Goal: Task Accomplishment & Management: Manage account settings

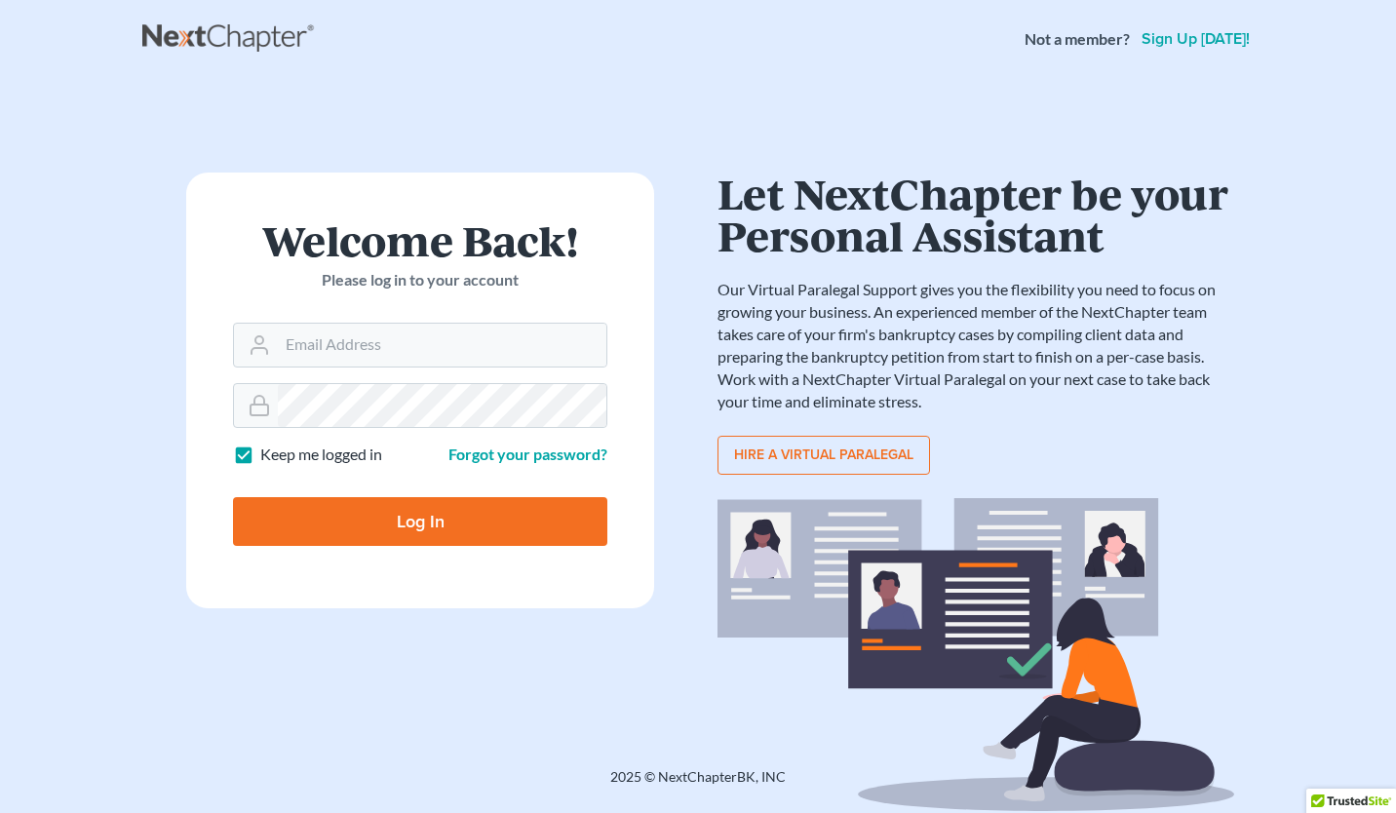
click at [488, 75] on nav "Not a member? Sign up [DATE]!" at bounding box center [698, 39] width 1396 height 78
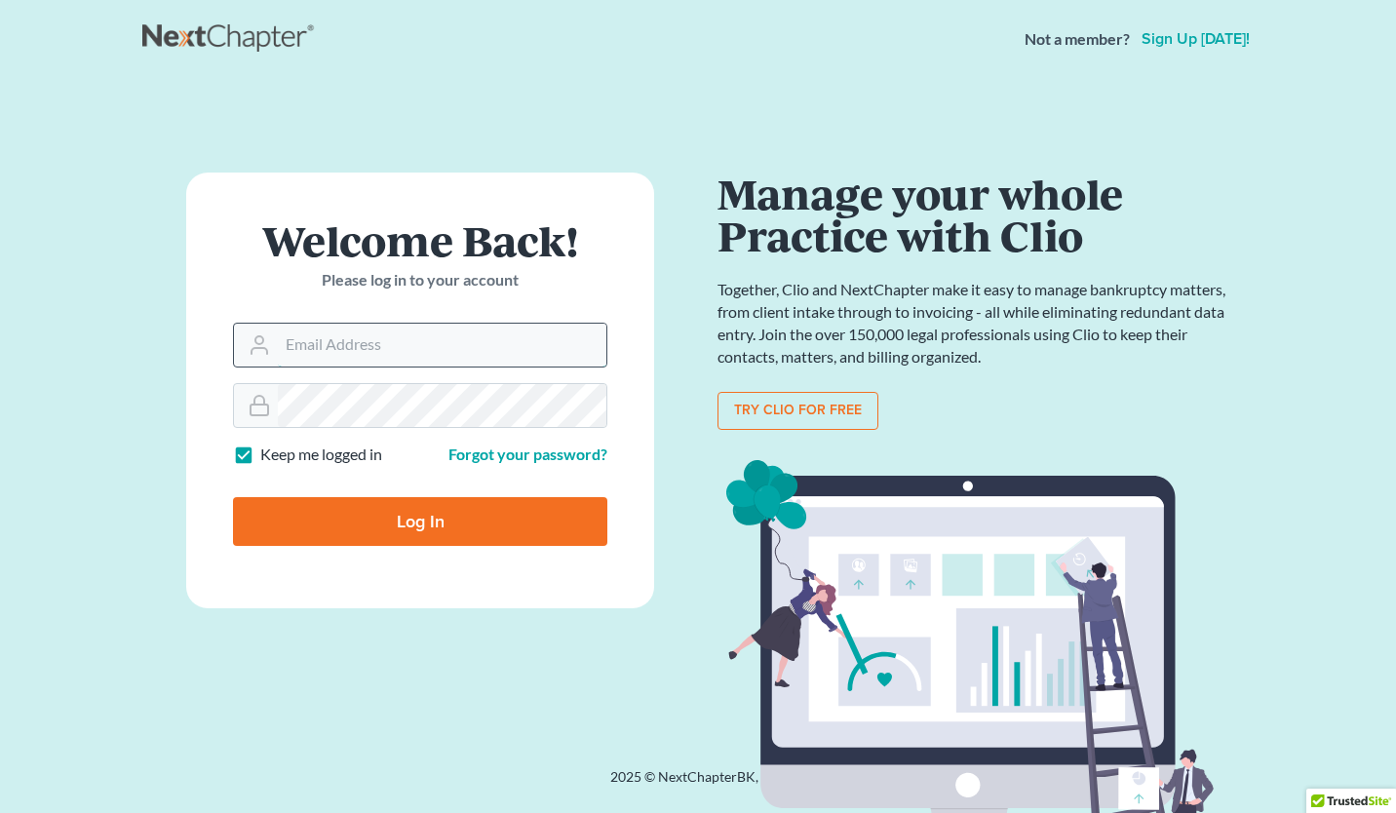
click at [334, 353] on input "Email Address" at bounding box center [442, 345] width 329 height 43
type input "[PERSON_NAME][EMAIL_ADDRESS][PERSON_NAME][DOMAIN_NAME]"
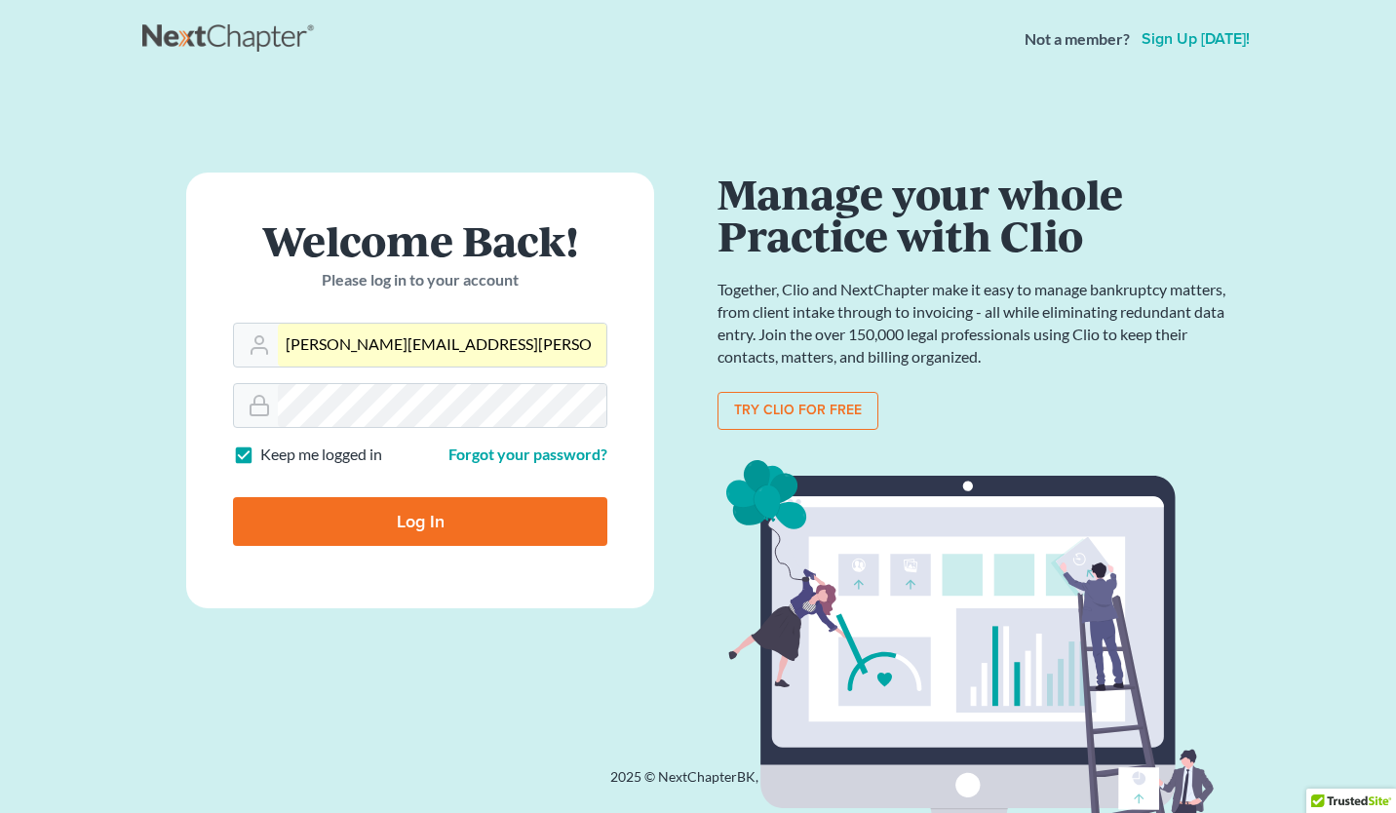
click at [449, 515] on input "Log In" at bounding box center [420, 521] width 374 height 49
type input "Thinking..."
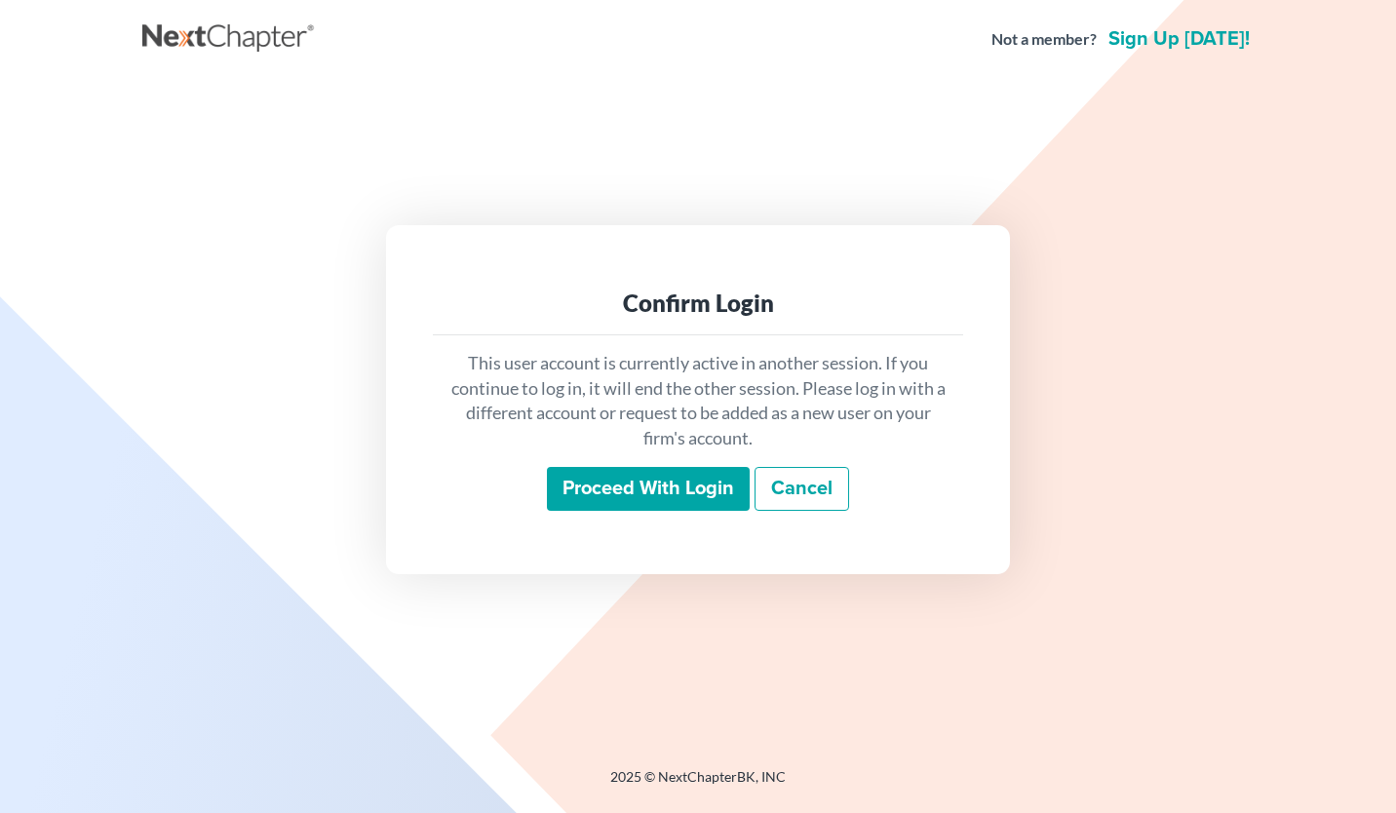
click at [694, 497] on input "Proceed with login" at bounding box center [648, 489] width 203 height 45
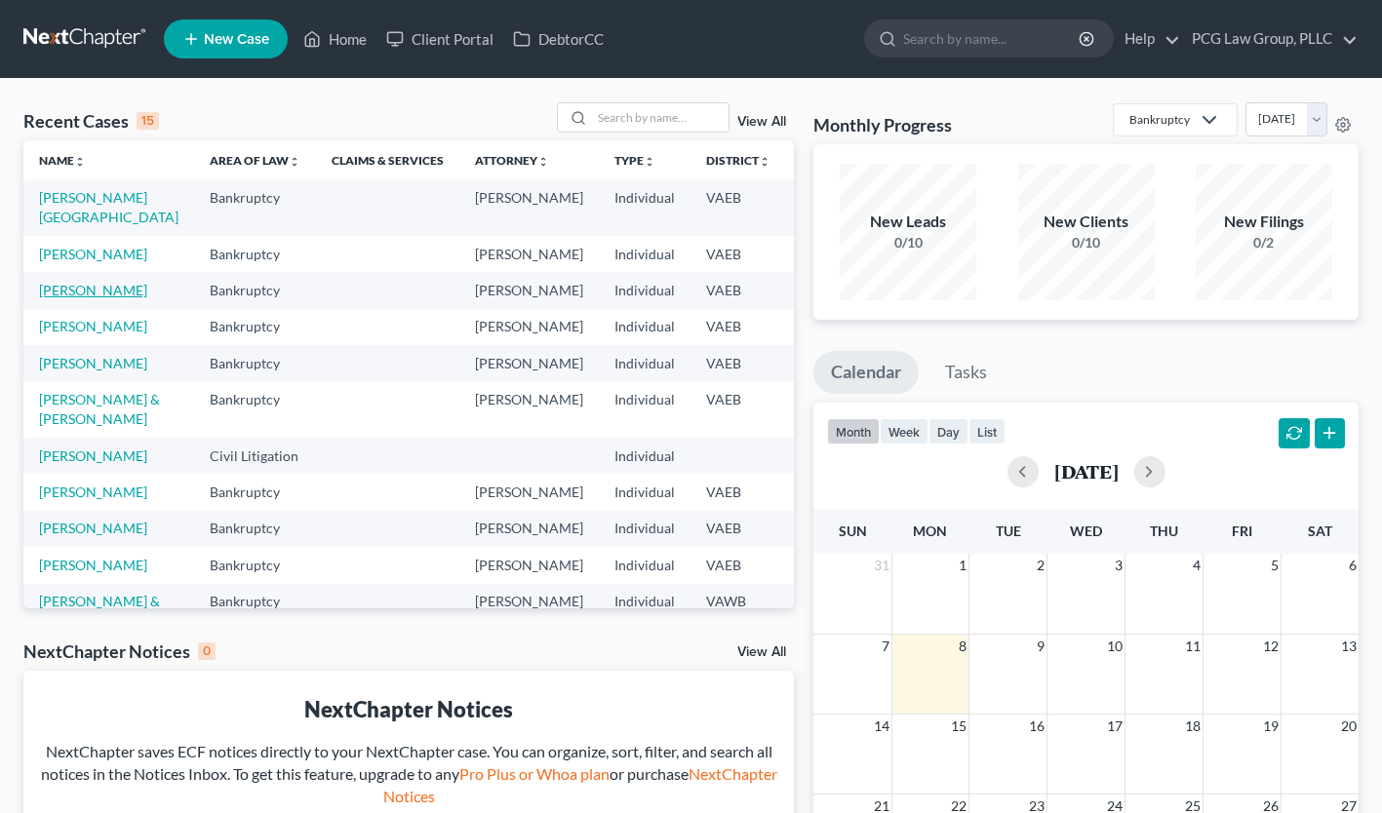
click at [69, 298] on link "Hess, Mark" at bounding box center [93, 290] width 108 height 17
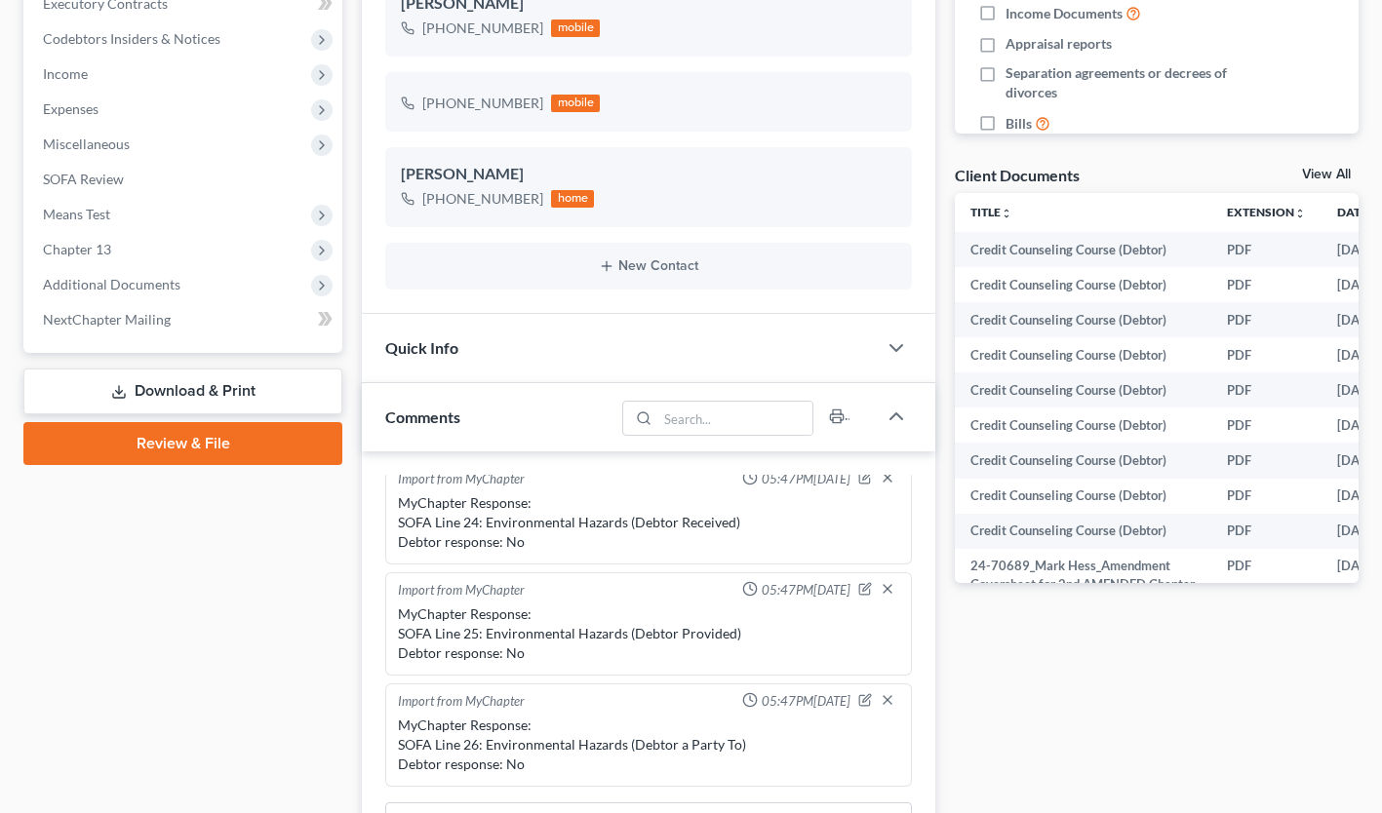
scroll to position [565, 0]
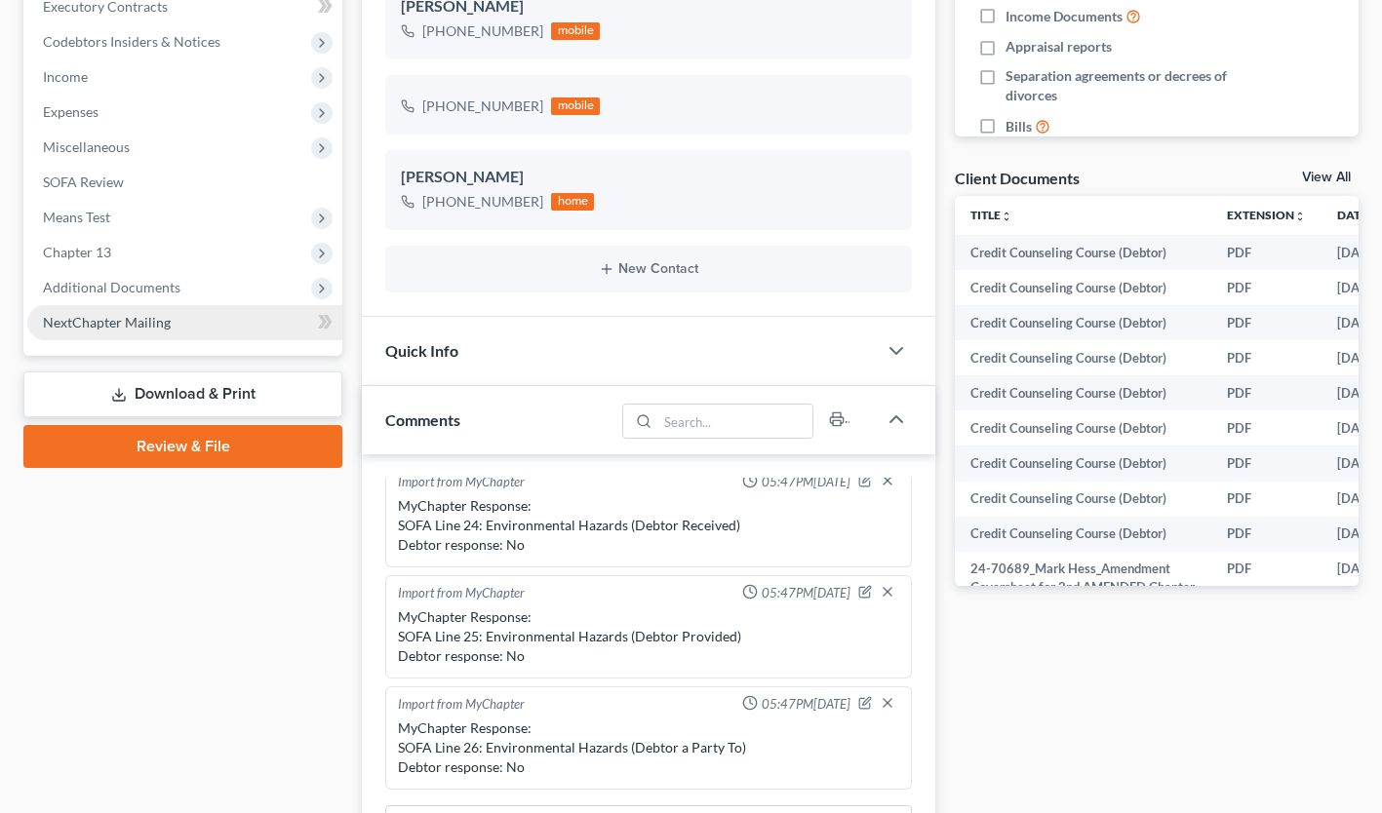
click at [188, 329] on link "NextChapter Mailing" at bounding box center [184, 322] width 315 height 35
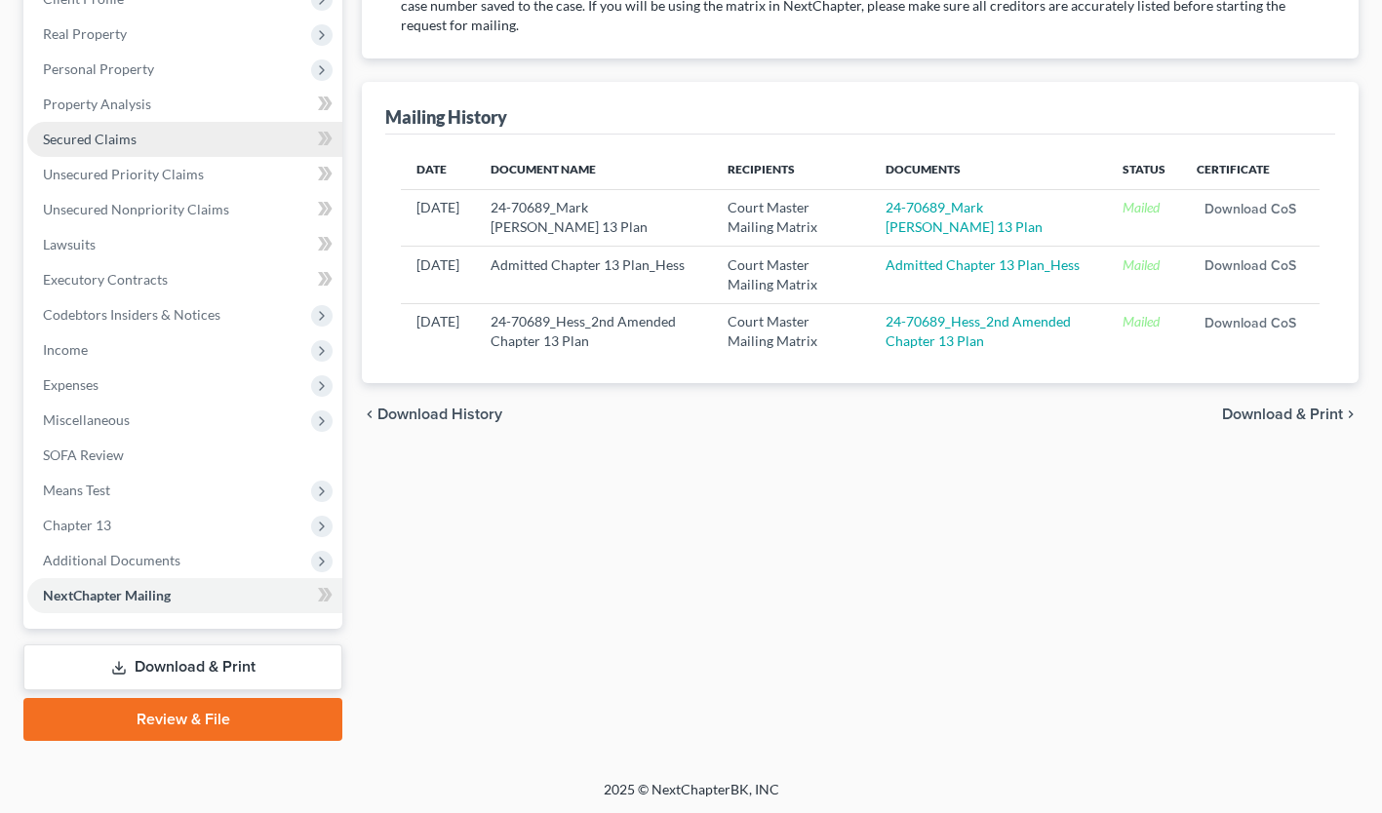
scroll to position [292, 0]
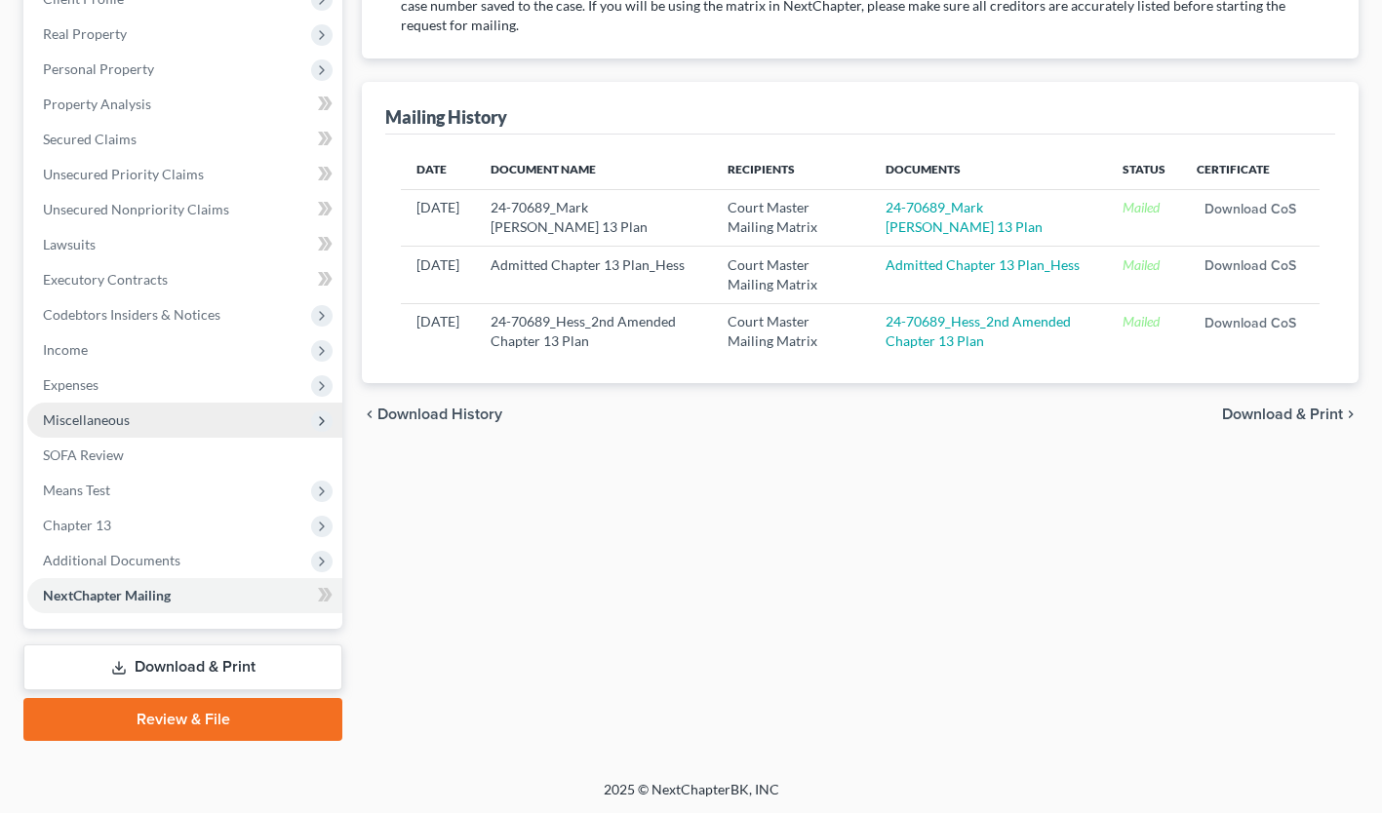
click at [207, 421] on span "Miscellaneous" at bounding box center [184, 420] width 315 height 35
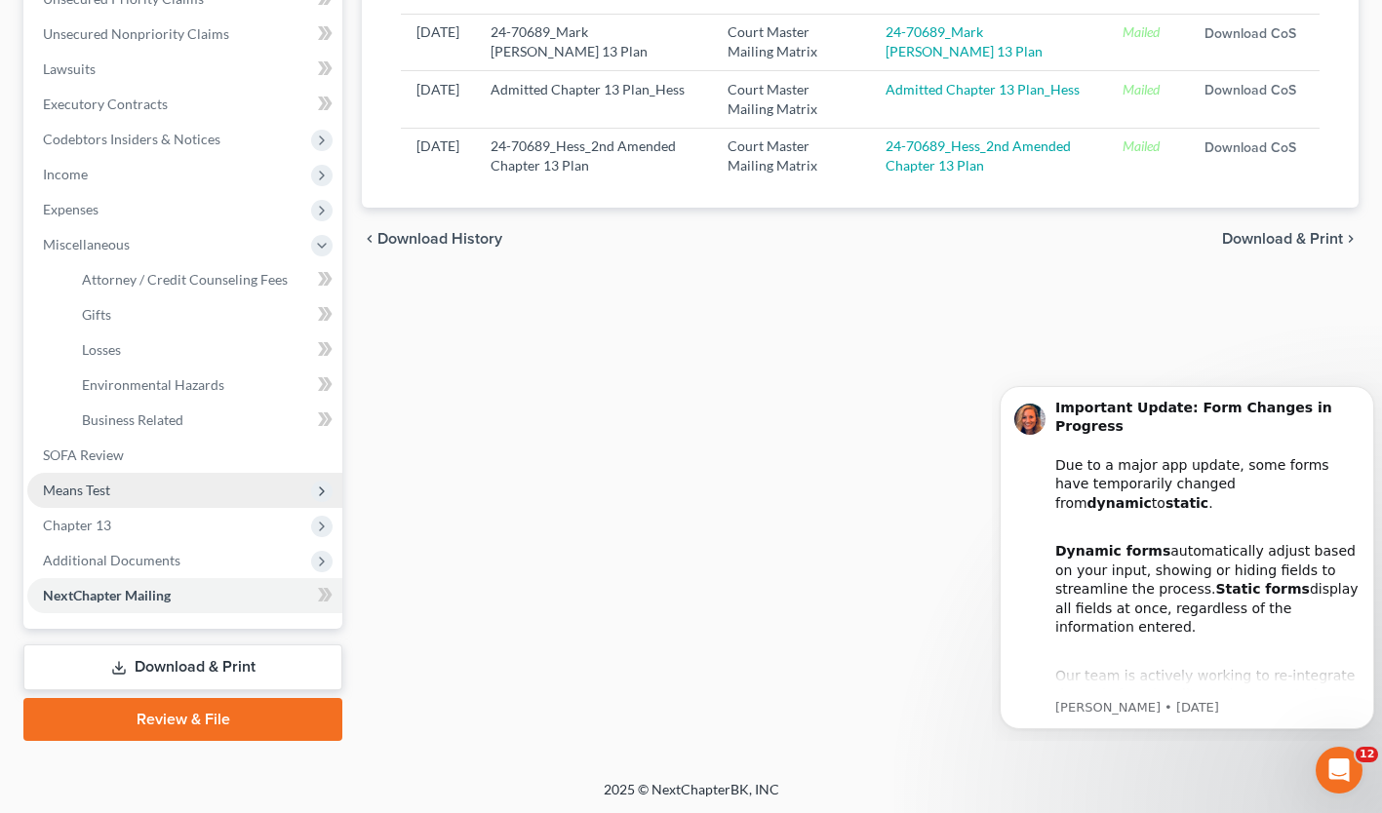
scroll to position [0, 0]
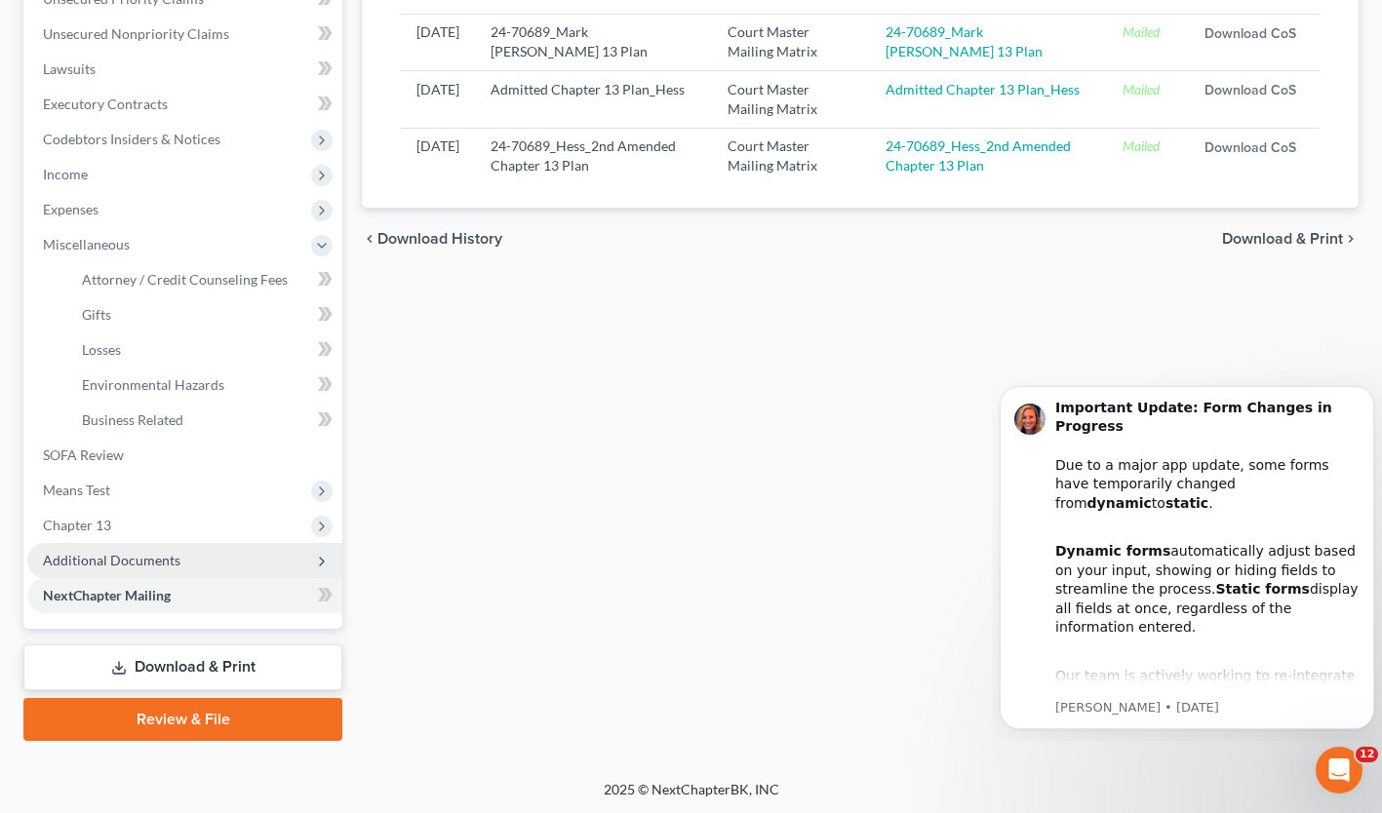
click at [192, 559] on span "Additional Documents" at bounding box center [184, 560] width 315 height 35
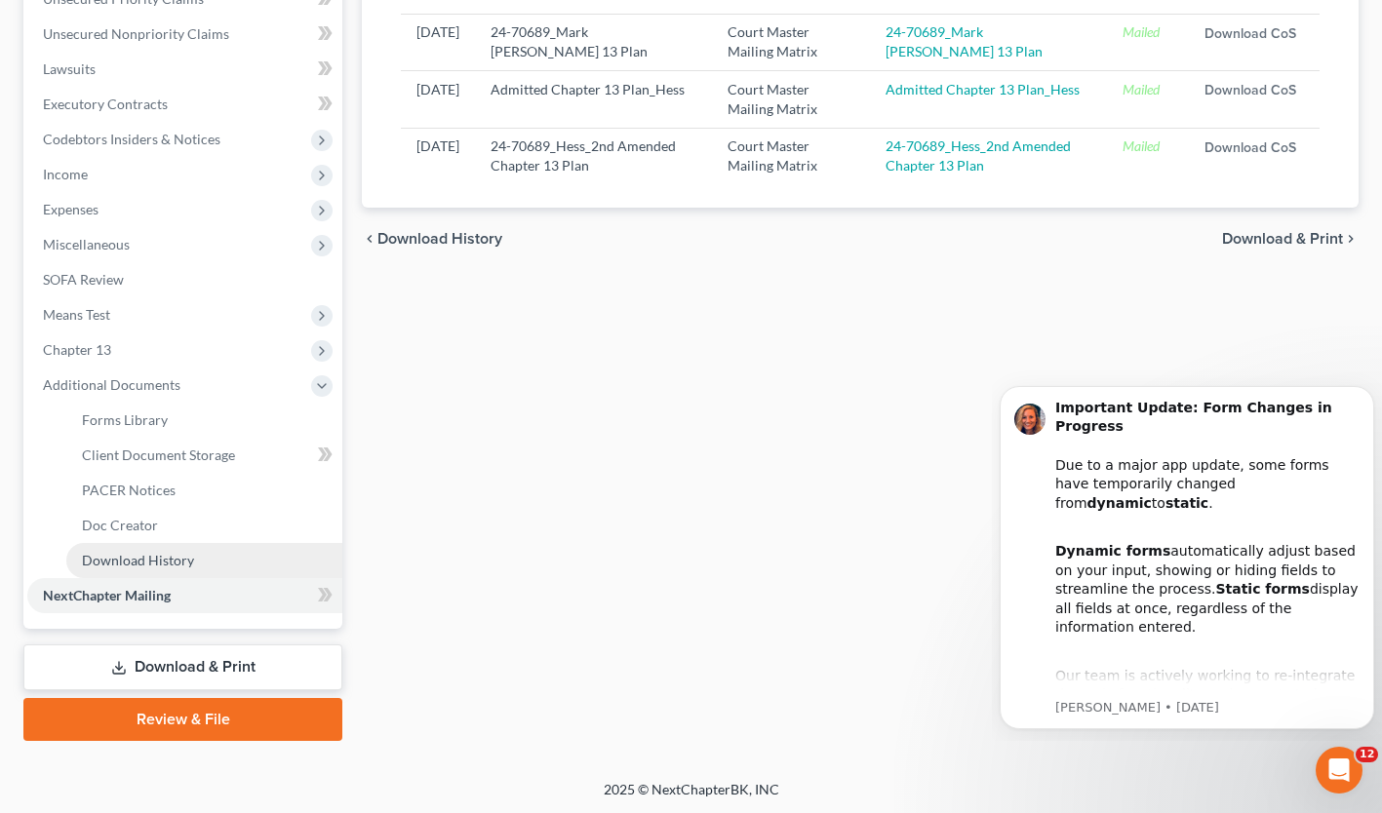
click at [167, 552] on span "Download History" at bounding box center [138, 560] width 112 height 17
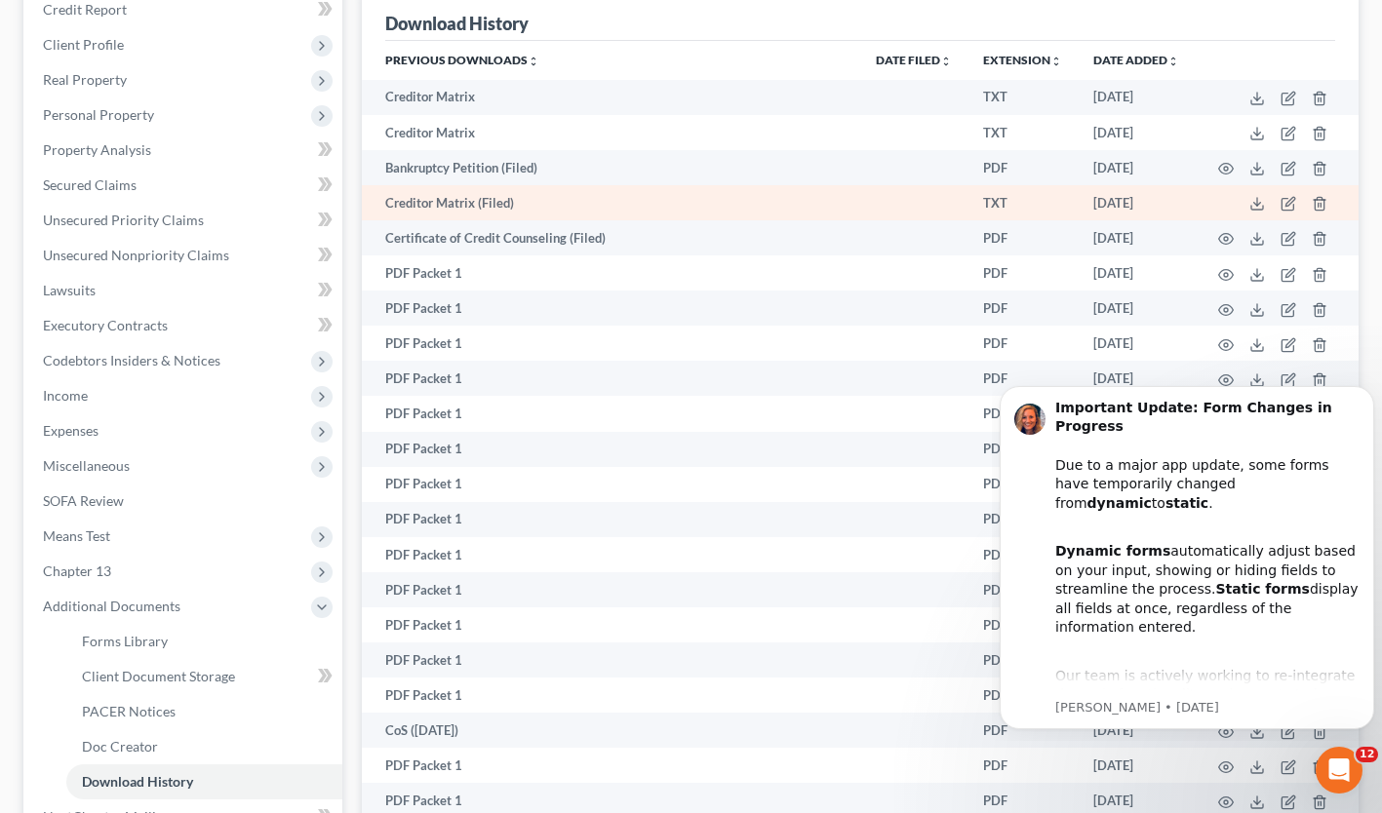
scroll to position [246, 0]
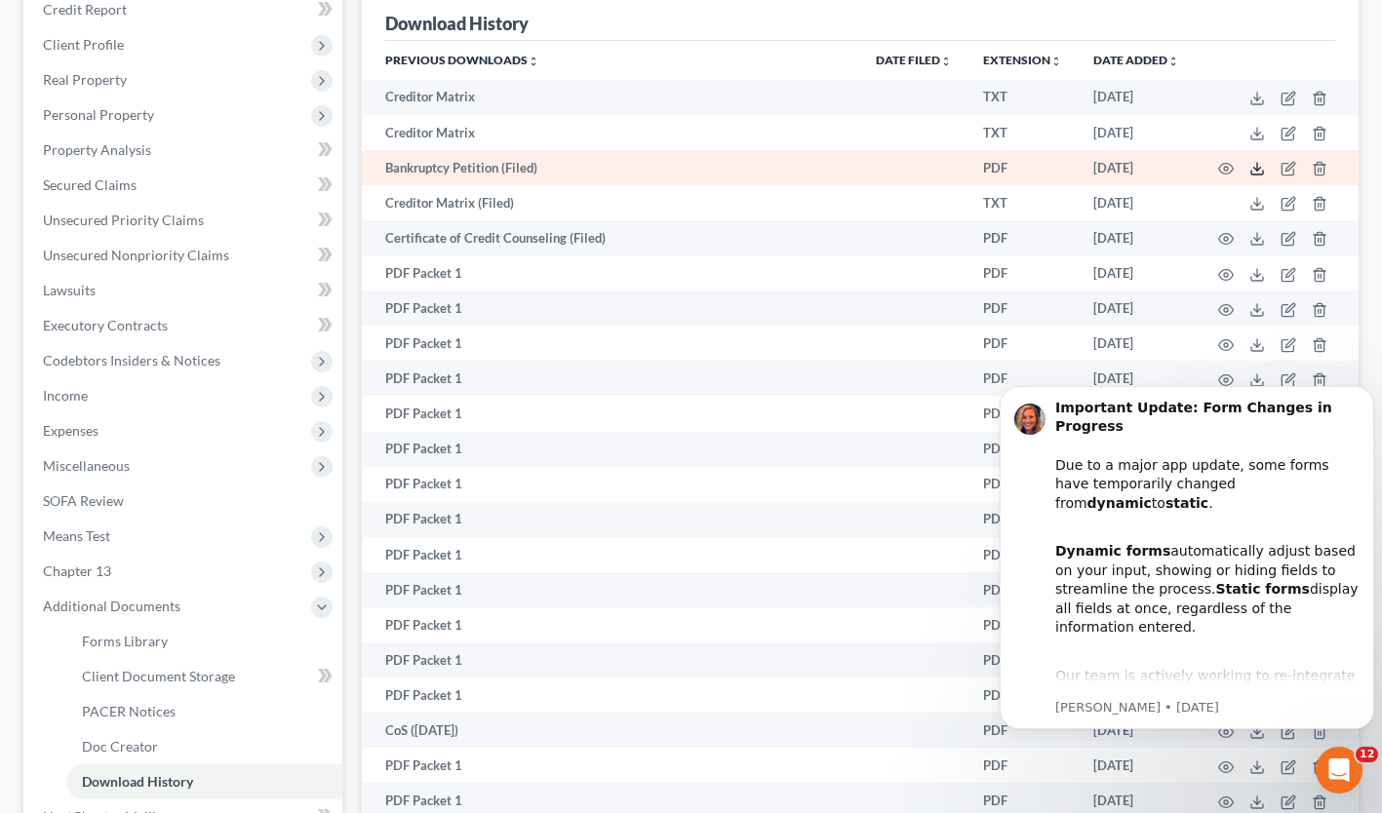
click at [1255, 171] on icon at bounding box center [1257, 169] width 16 height 16
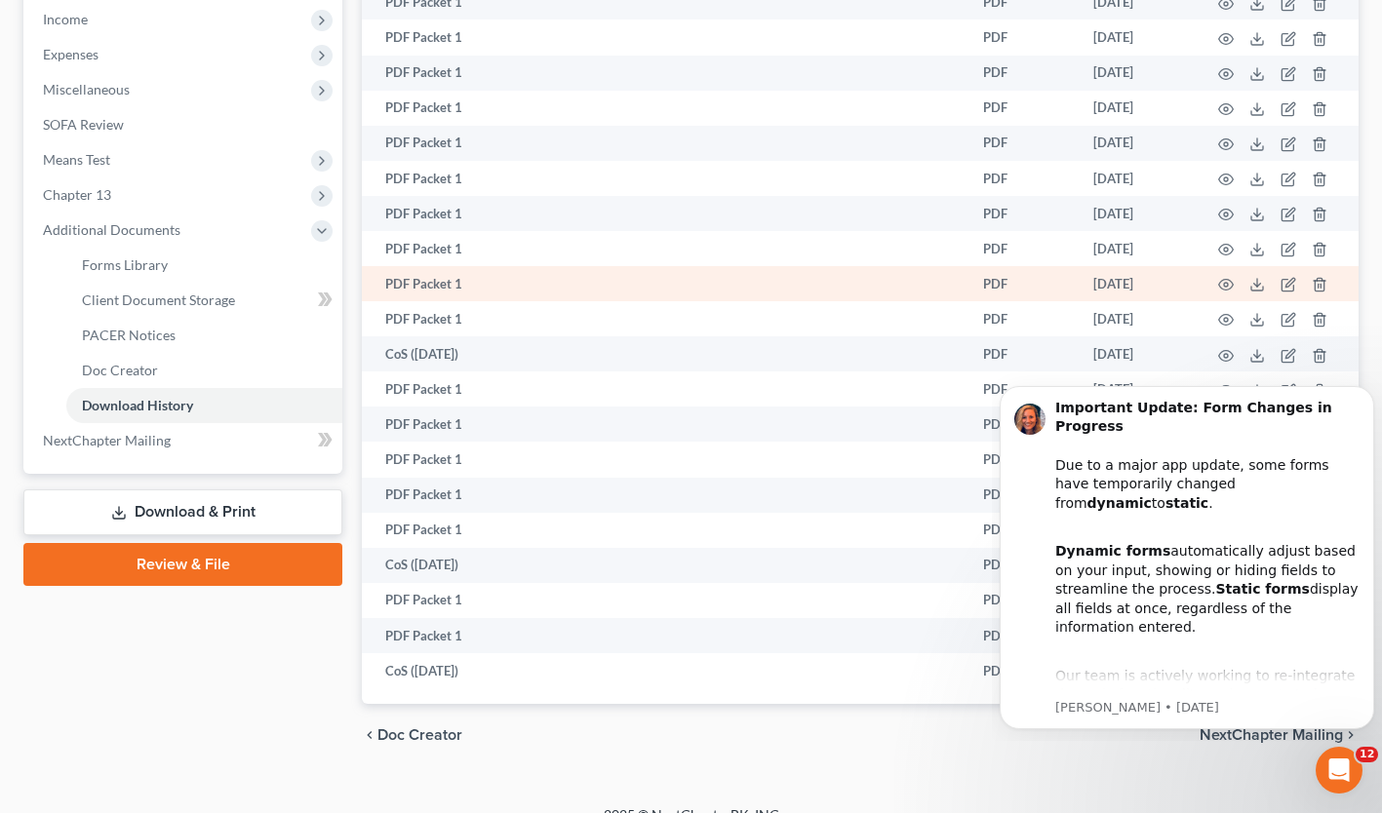
scroll to position [648, 0]
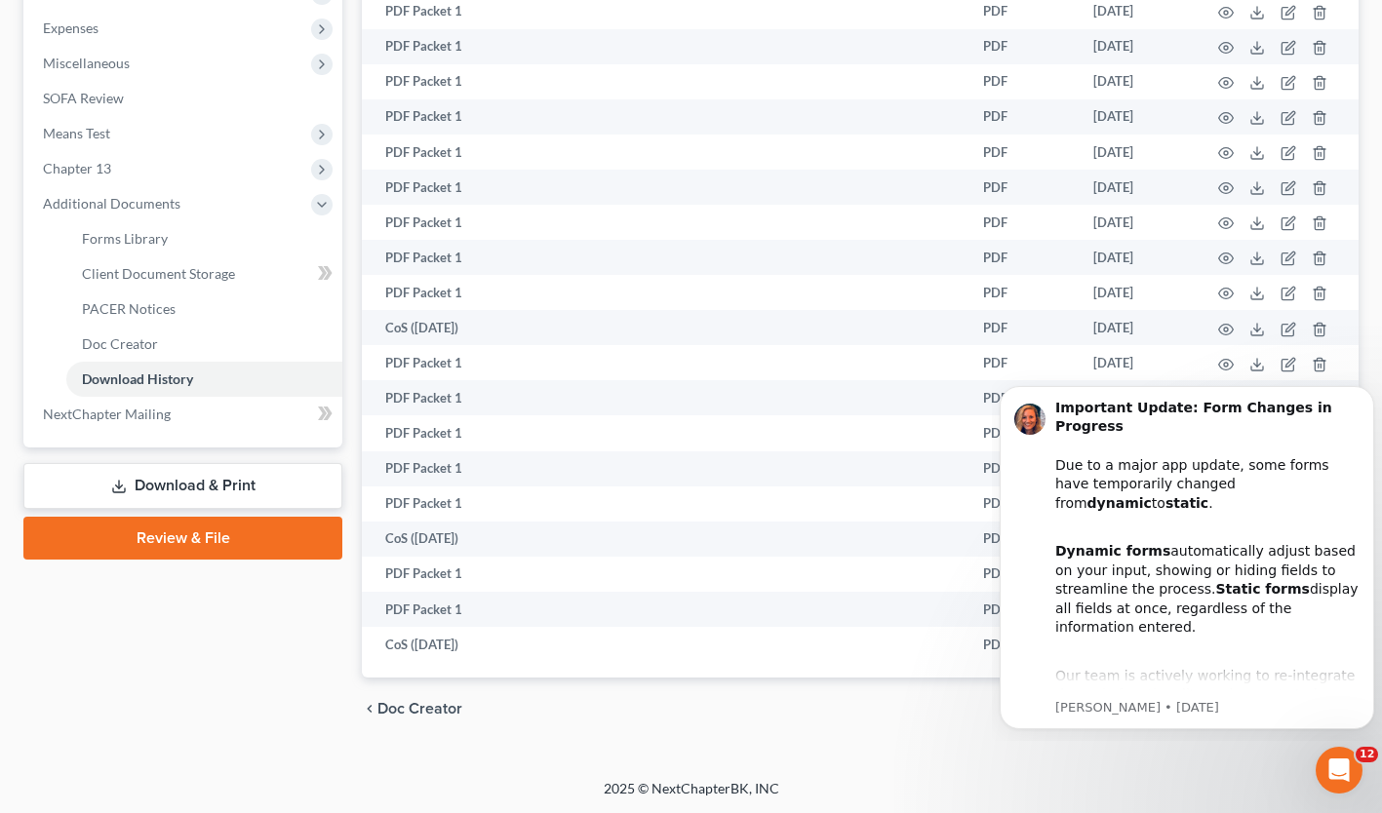
click at [703, 698] on div "chevron_left Doc Creator NextChapter Mailing chevron_right" at bounding box center [860, 709] width 996 height 62
click at [1370, 393] on icon "Dismiss notification" at bounding box center [1368, 391] width 11 height 11
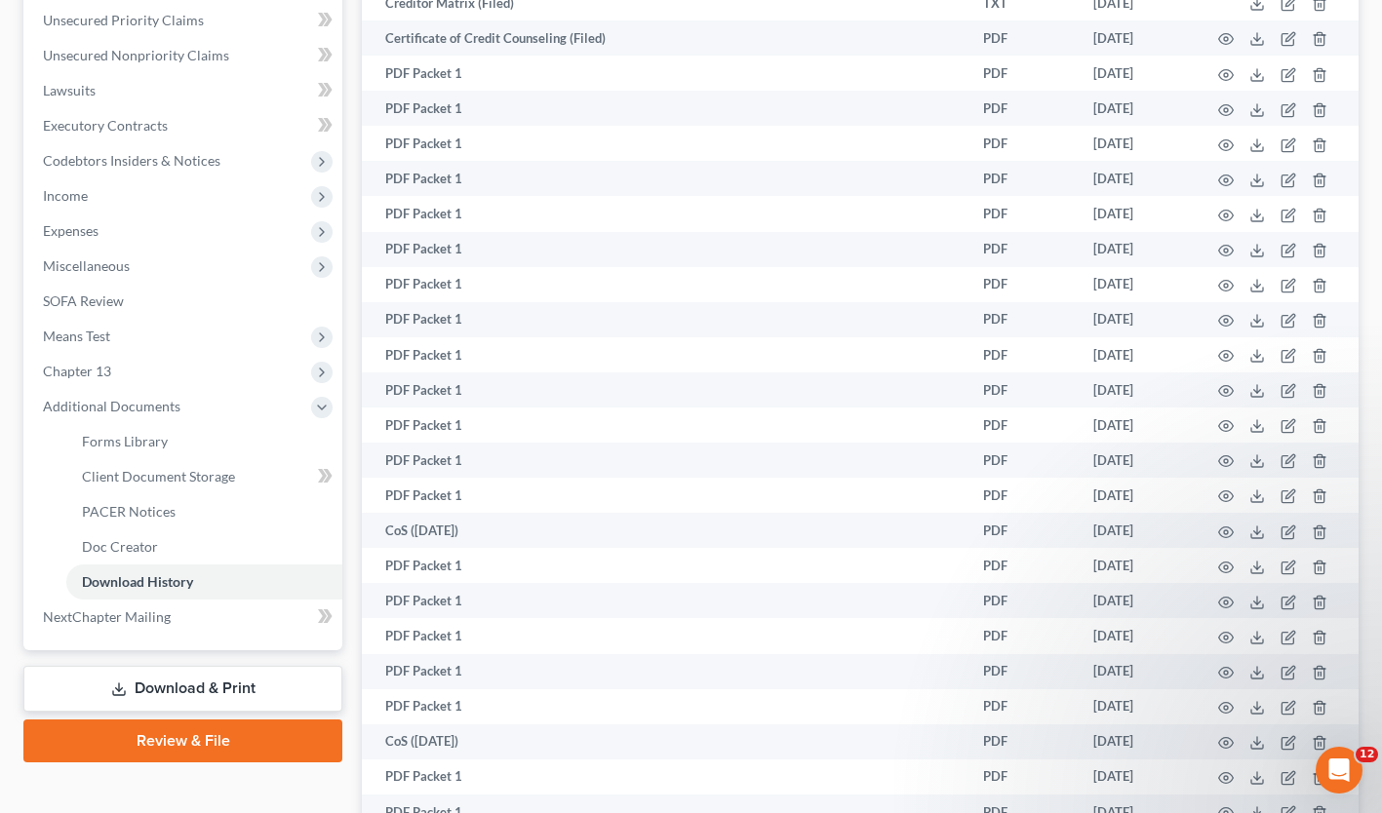
scroll to position [447, 0]
click at [329, 470] on icon at bounding box center [328, 475] width 9 height 14
click at [321, 471] on icon at bounding box center [322, 475] width 9 height 14
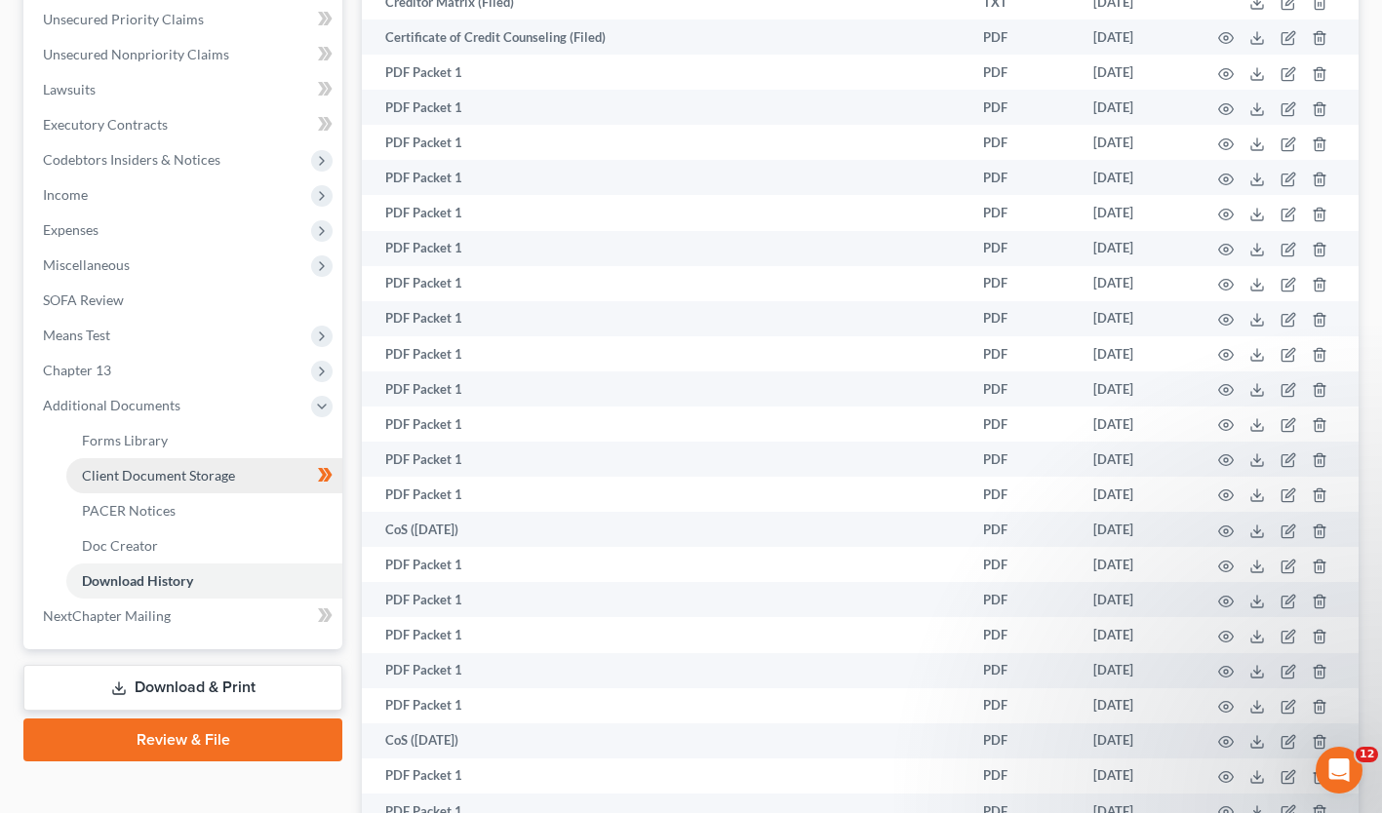
click at [216, 462] on link "Client Document Storage" at bounding box center [204, 475] width 276 height 35
select select "0"
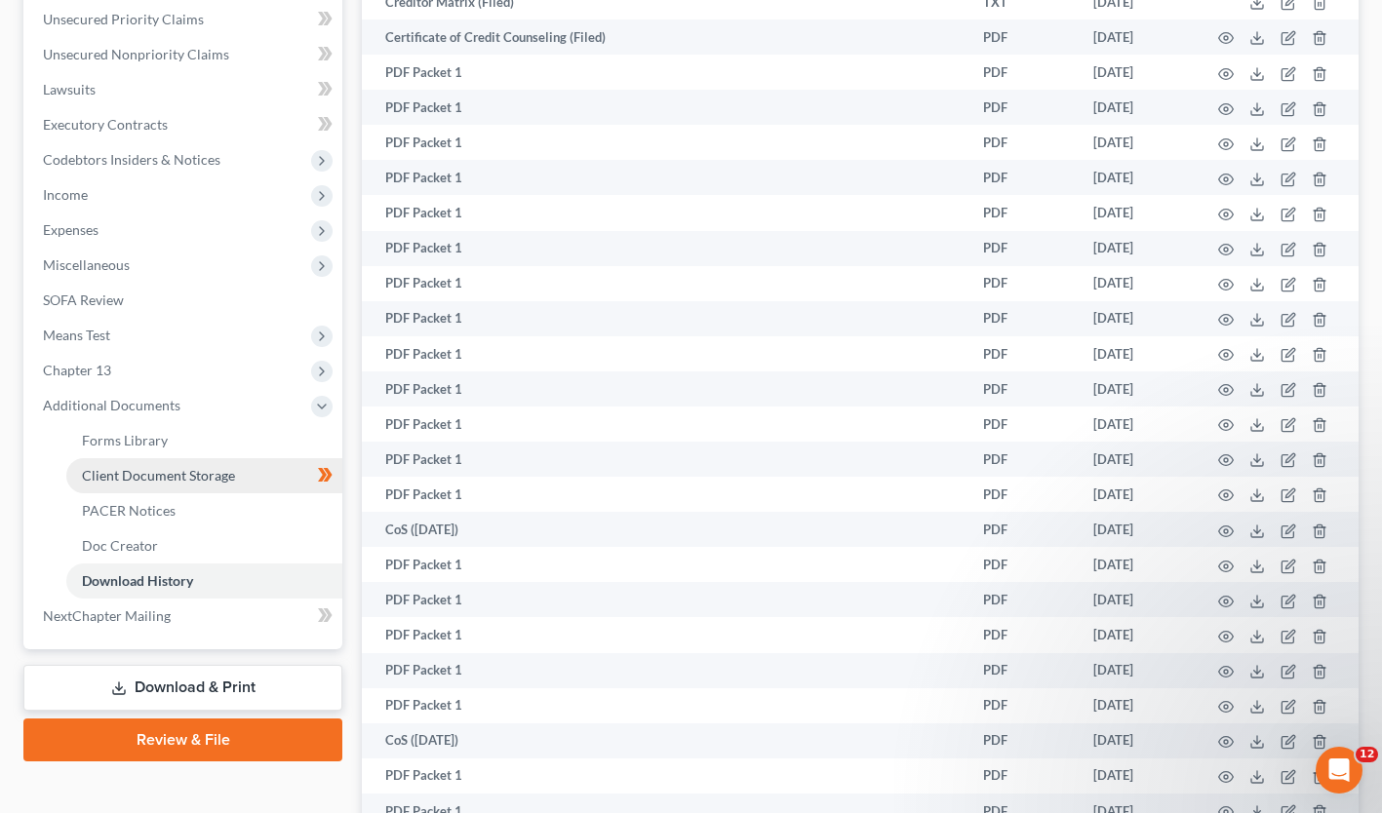
select select "0"
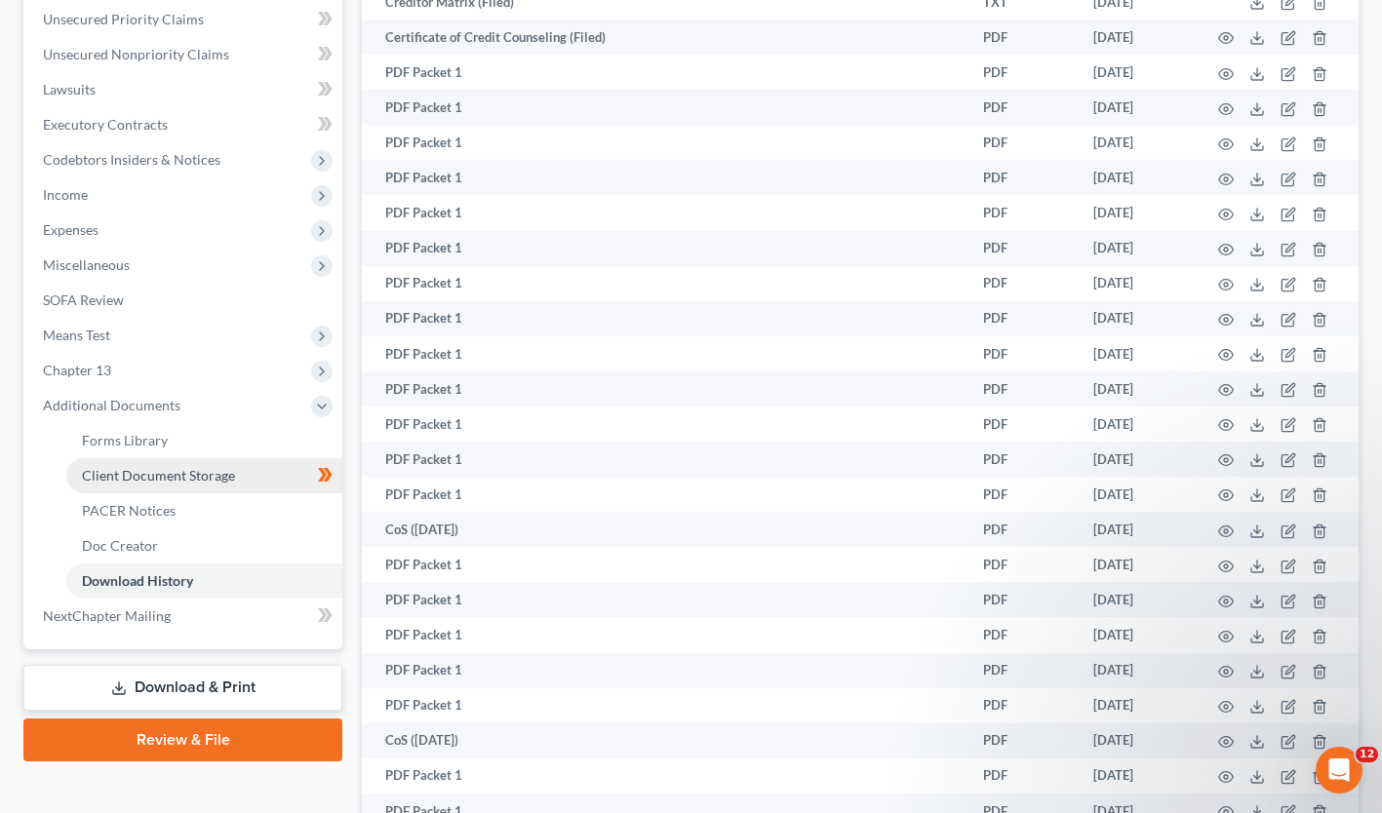
select select "0"
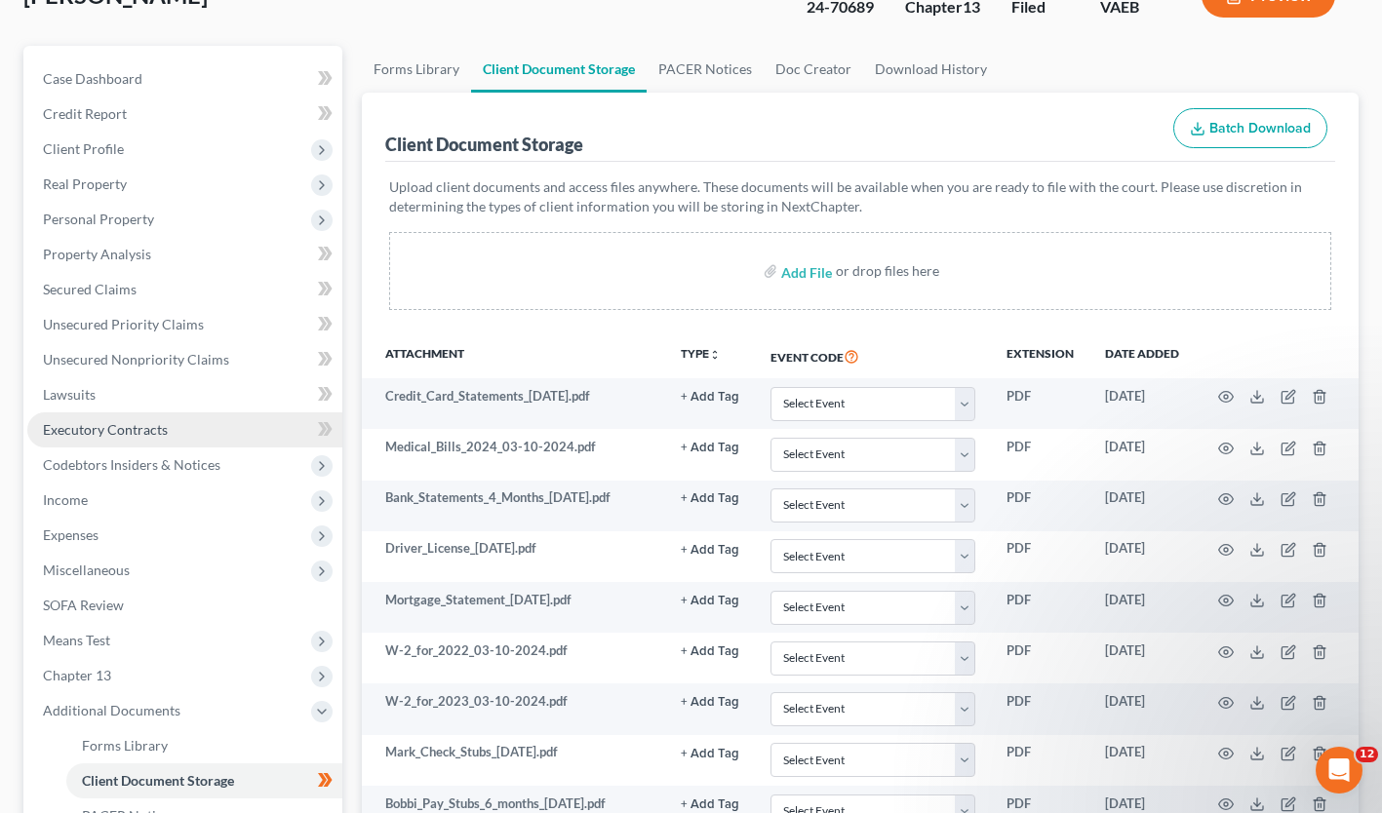
scroll to position [136, 0]
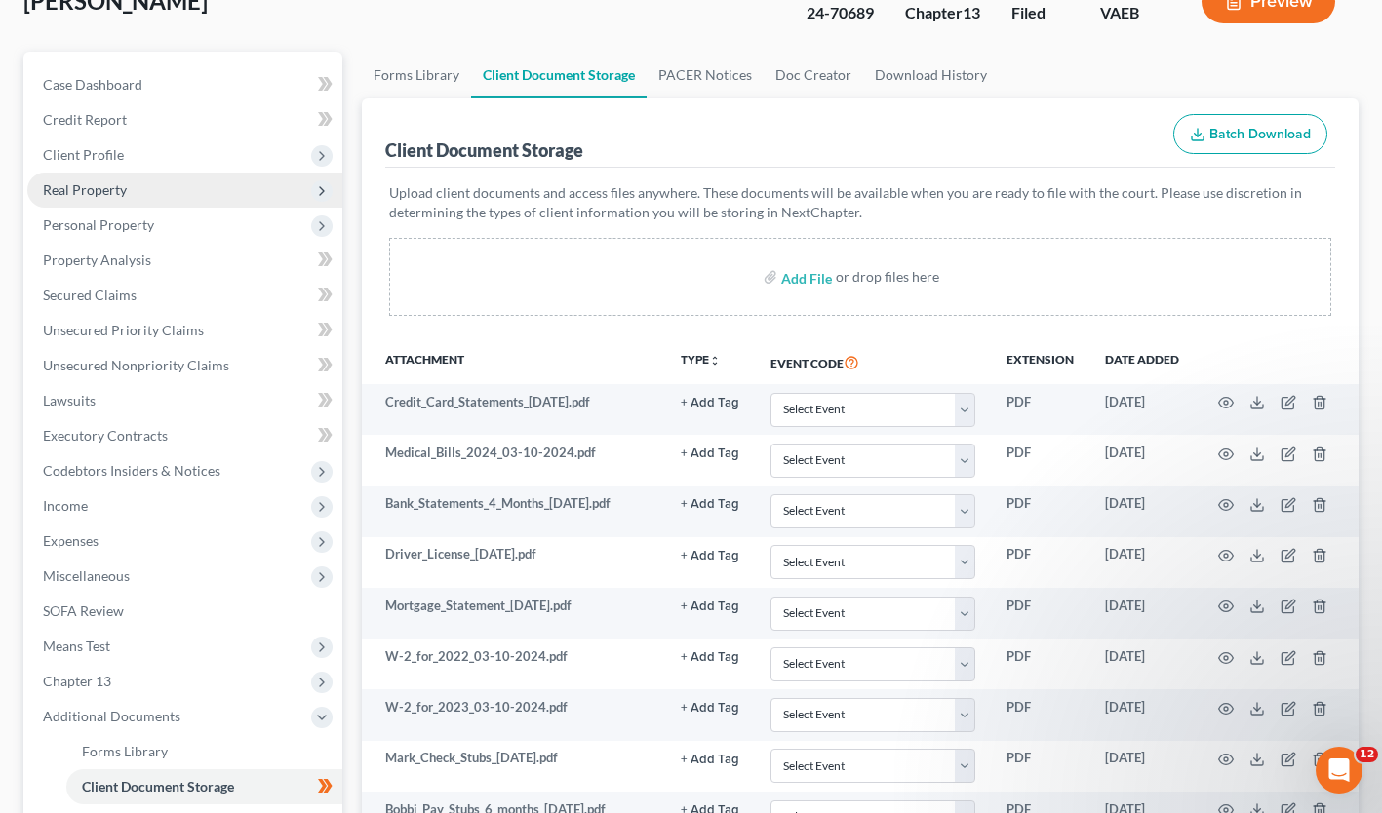
click at [96, 181] on span "Real Property" at bounding box center [85, 189] width 84 height 17
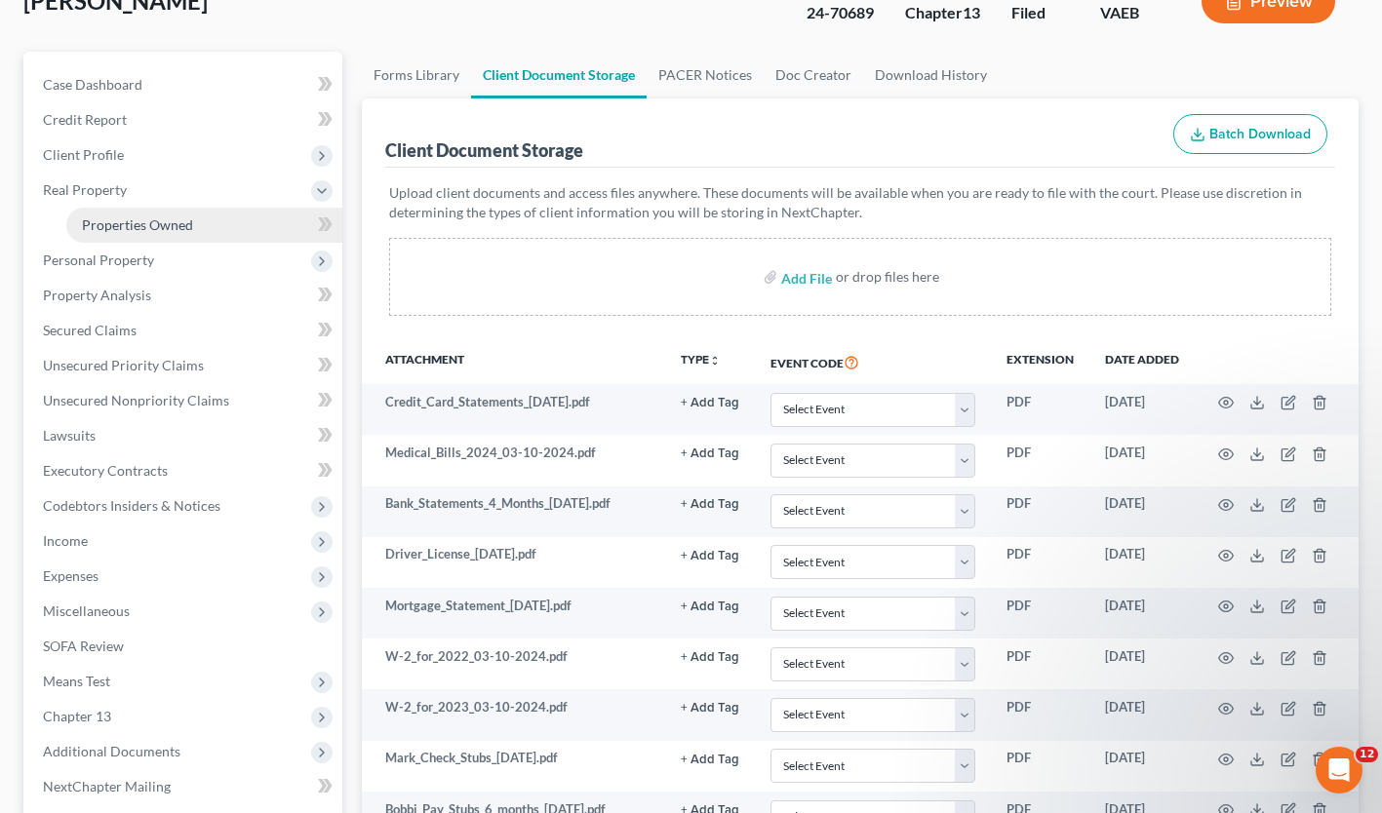
click at [117, 216] on span "Properties Owned" at bounding box center [137, 224] width 111 height 17
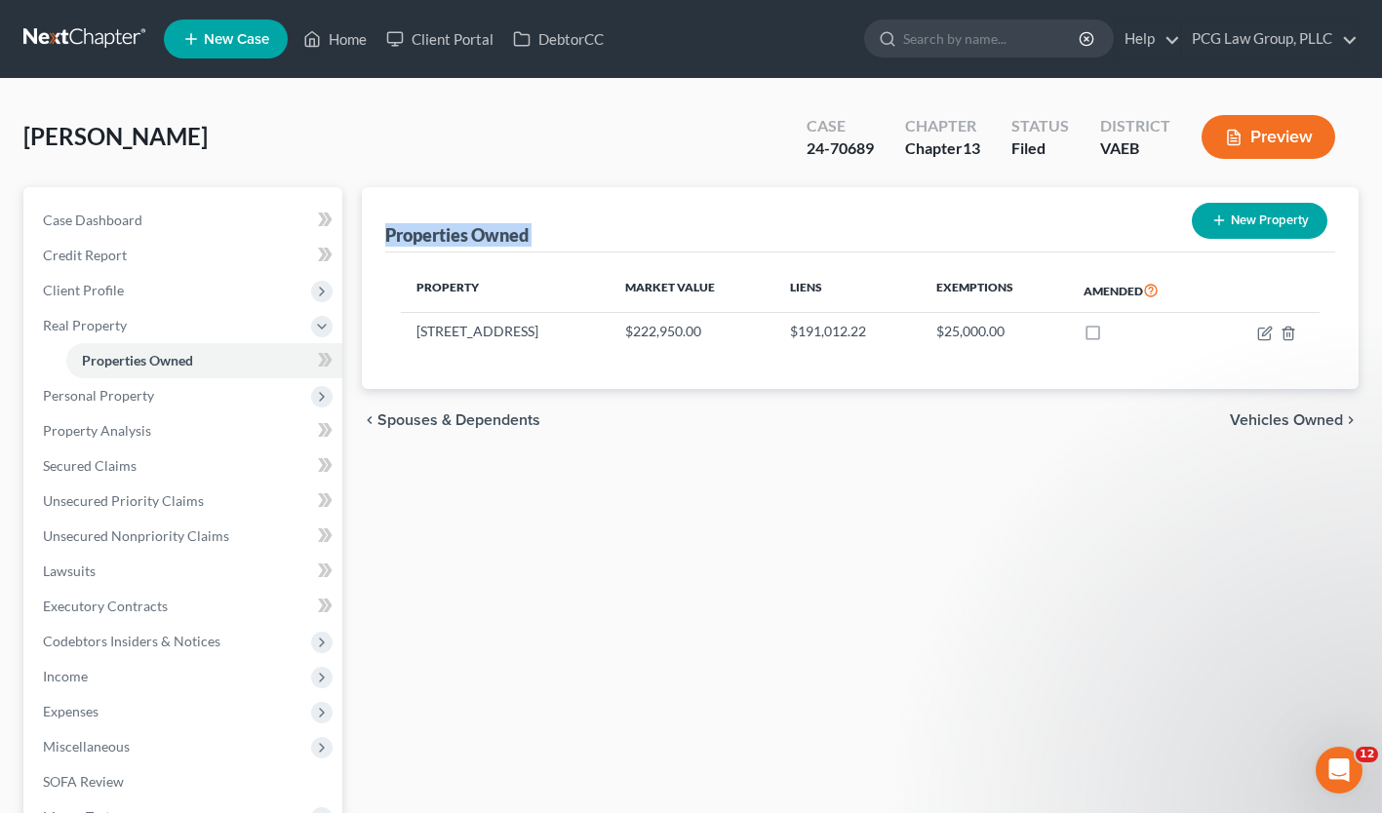
drag, startPoint x: 379, startPoint y: 233, endPoint x: 510, endPoint y: 265, distance: 134.6
click at [510, 265] on div "Properties Owned New Property Property Market Value Liens Exemptions Amended 45…" at bounding box center [860, 288] width 996 height 202
drag, startPoint x: 876, startPoint y: 150, endPoint x: 808, endPoint y: 156, distance: 67.5
click at [808, 156] on div "Case 24-70689" at bounding box center [840, 139] width 98 height 58
copy div "24-70689"
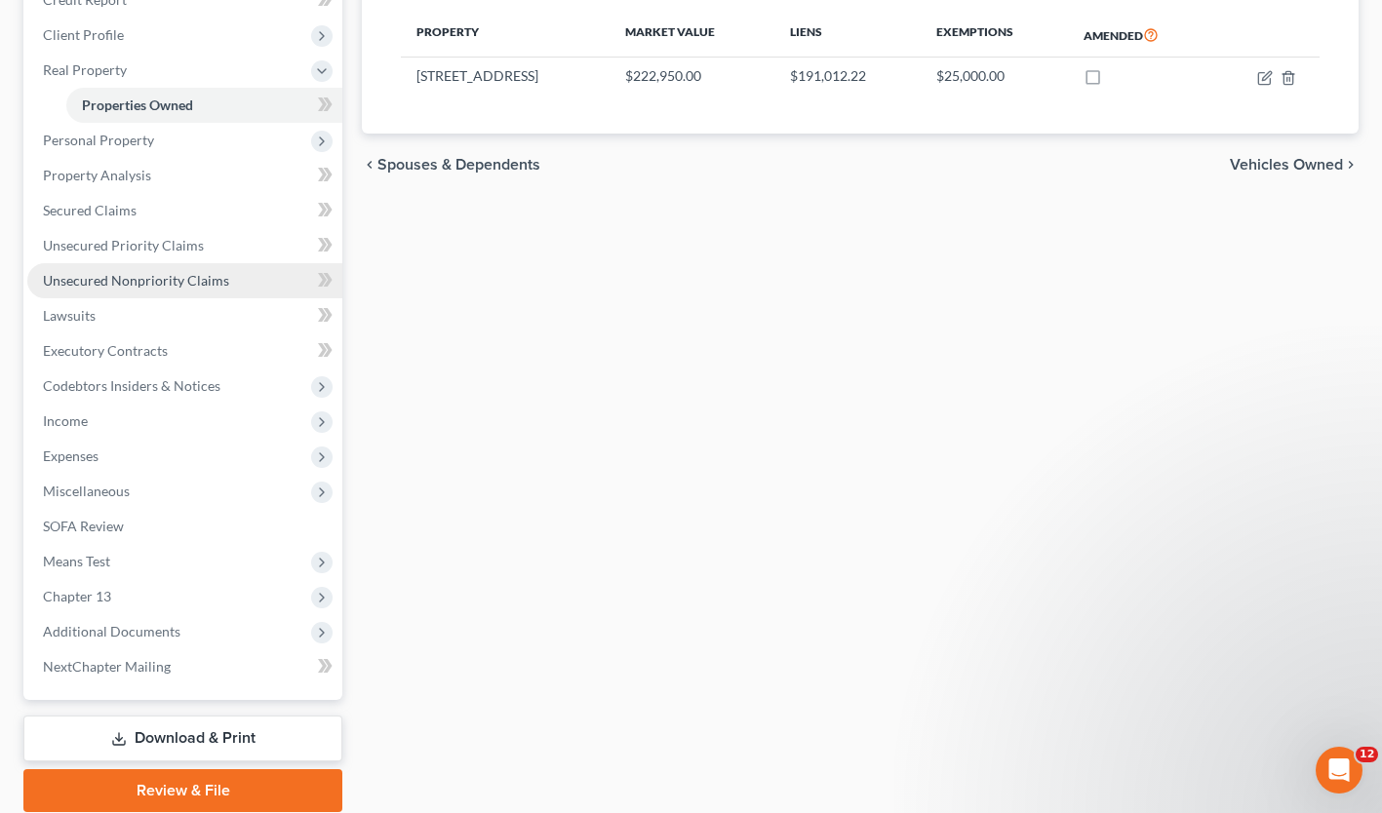
scroll to position [327, 0]
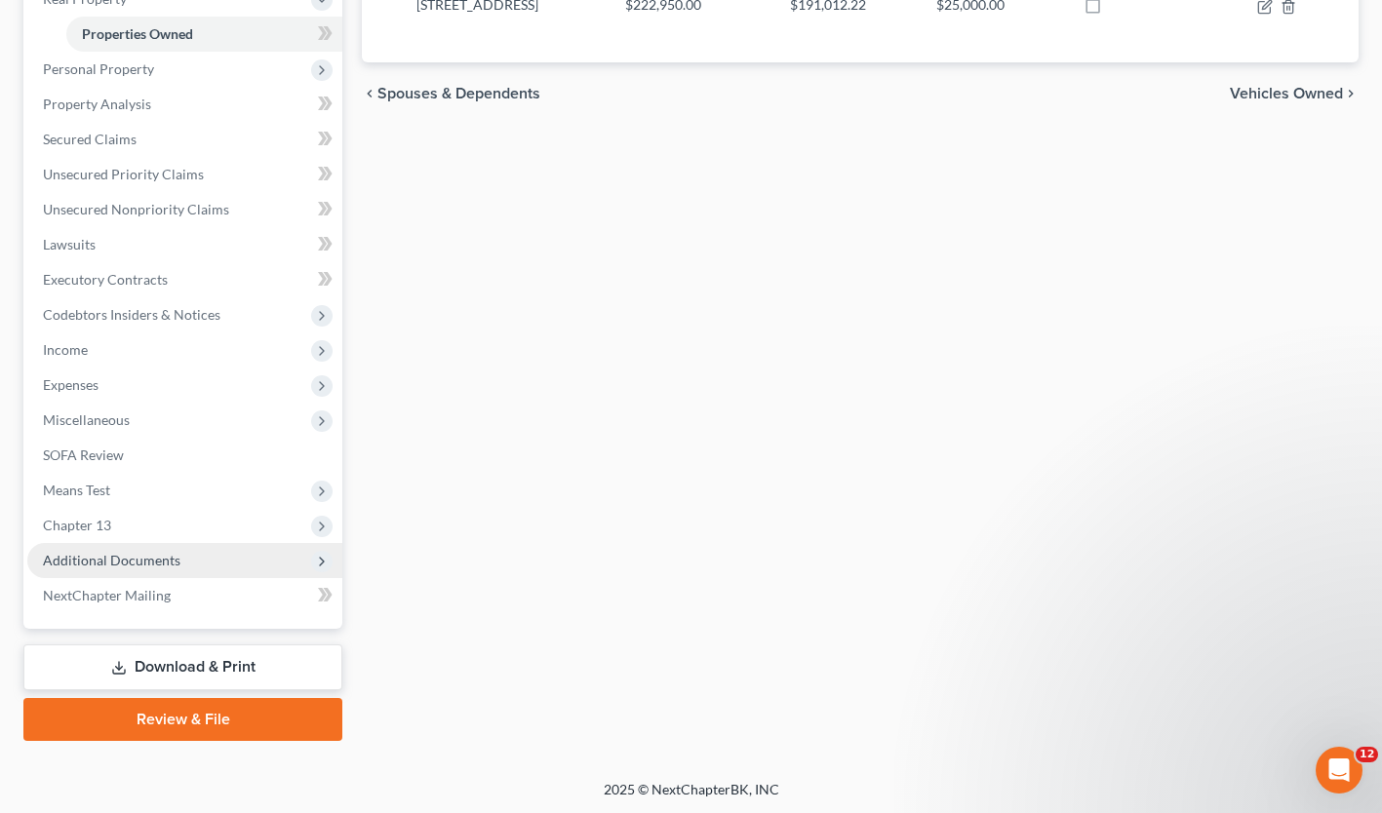
click at [127, 557] on span "Additional Documents" at bounding box center [111, 560] width 137 height 17
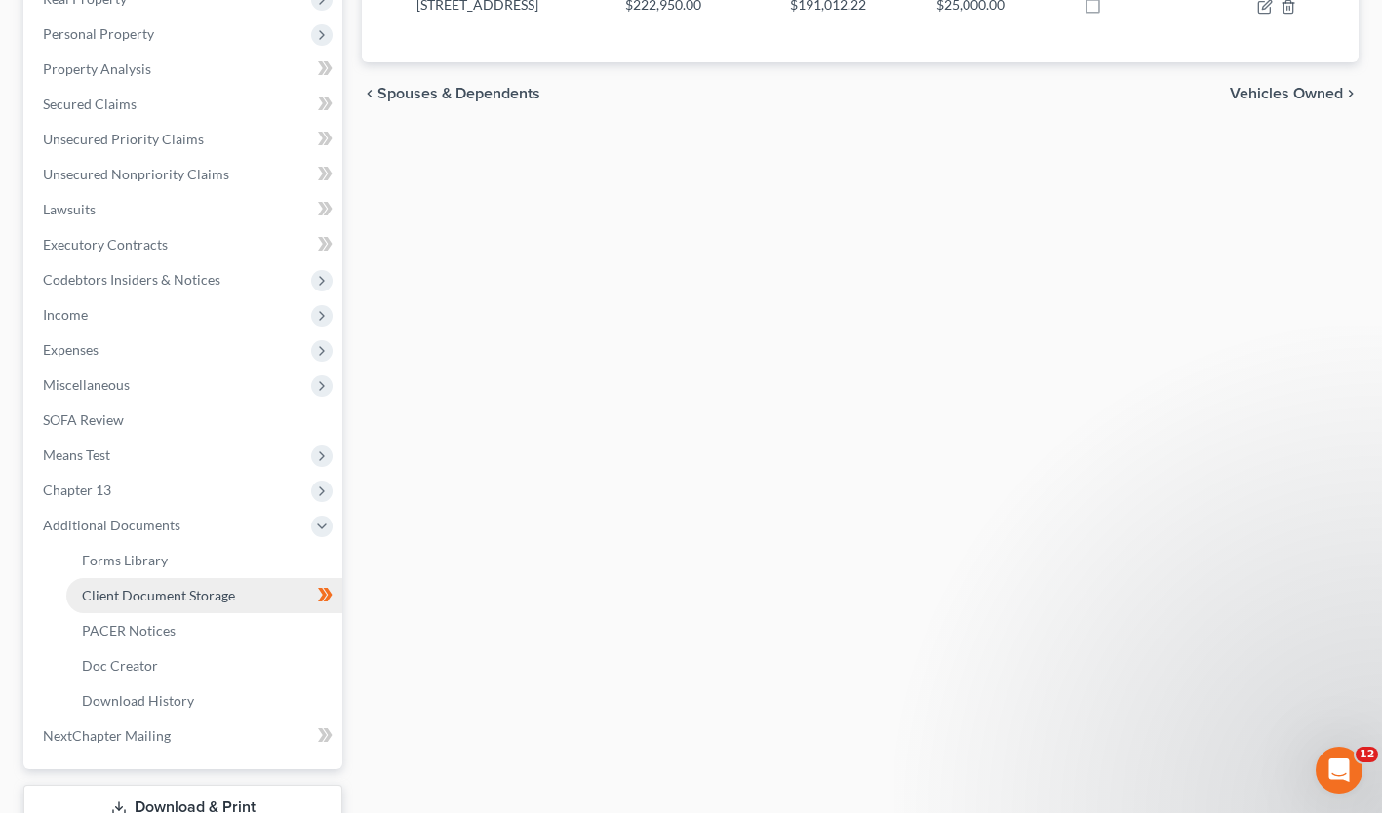
click at [127, 595] on span "Client Document Storage" at bounding box center [158, 595] width 153 height 17
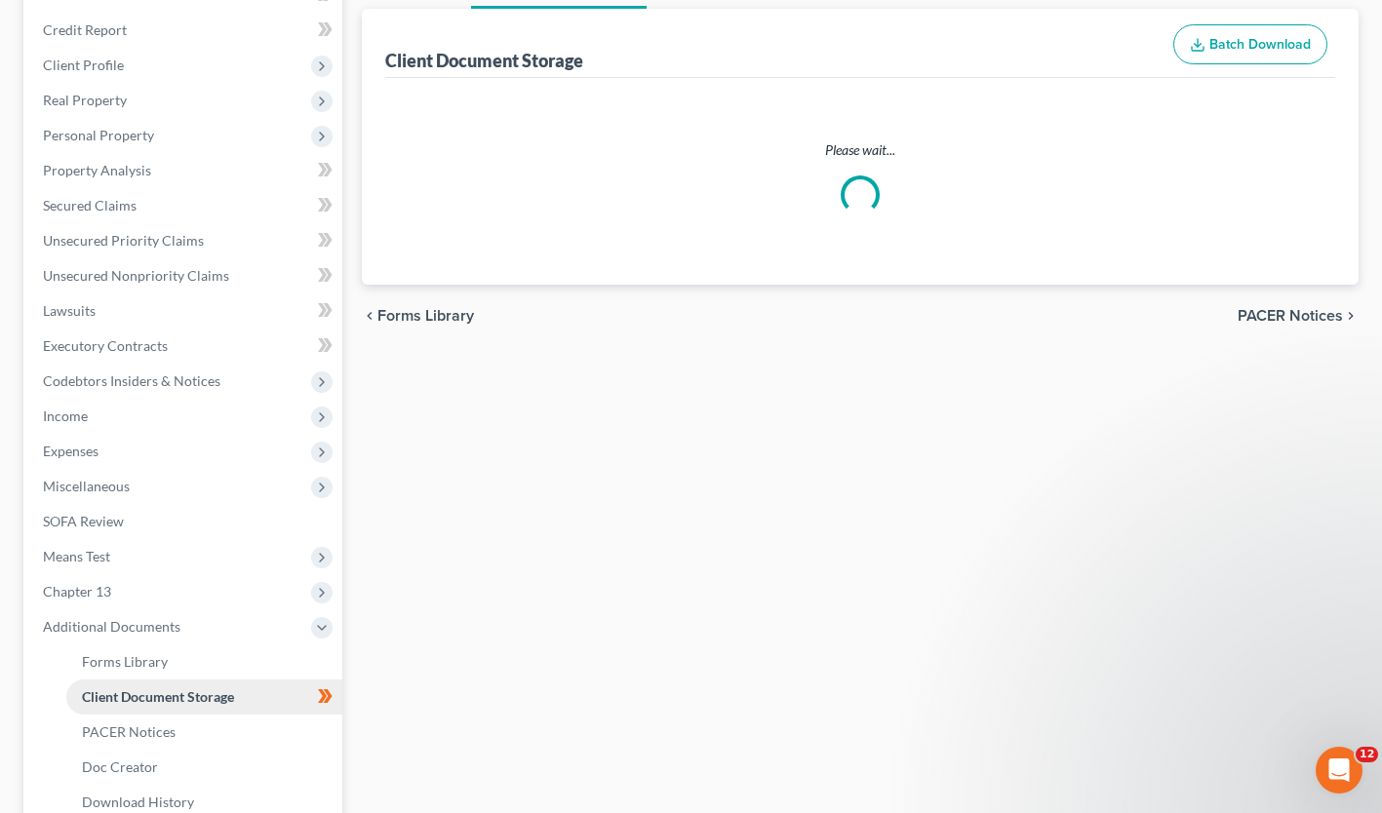
scroll to position [48, 0]
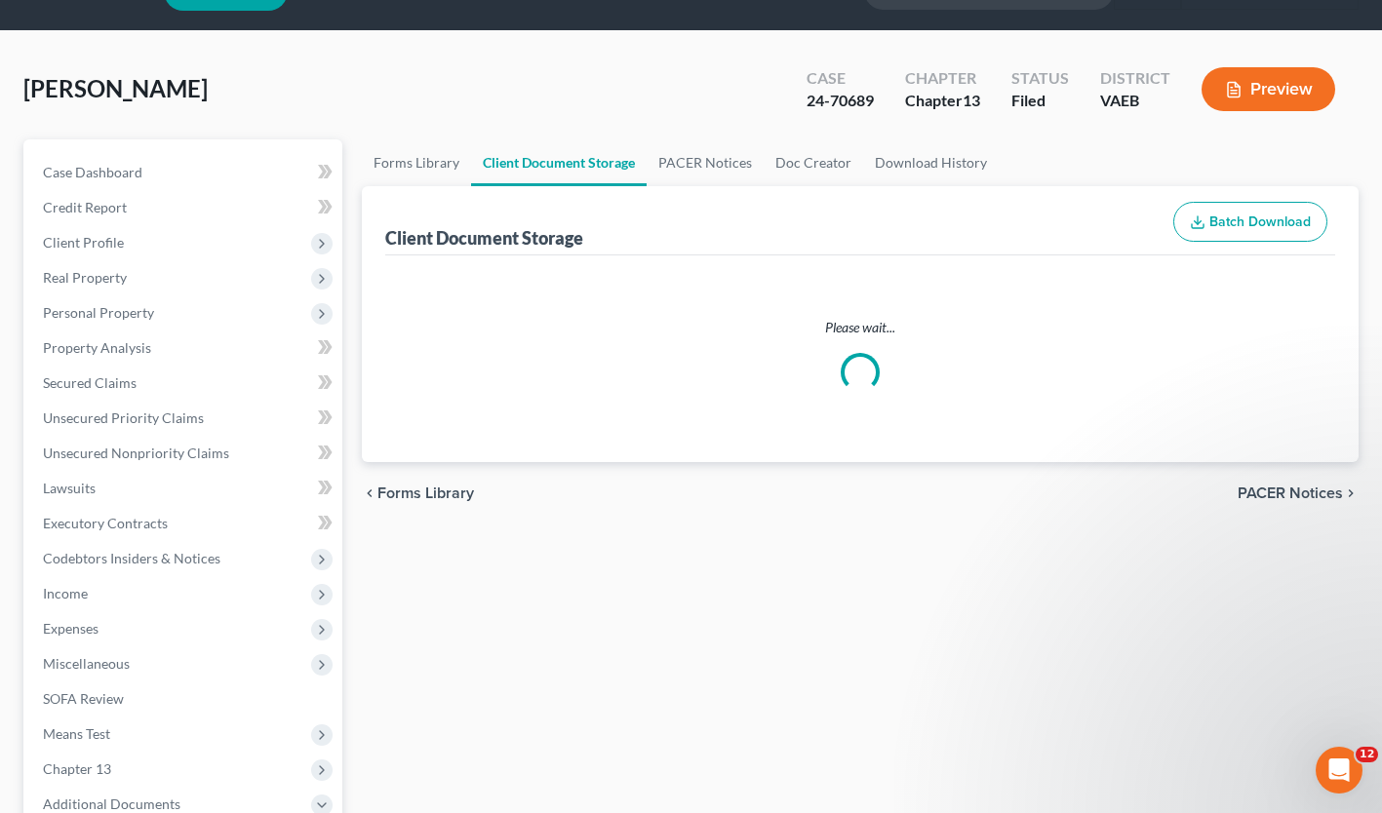
select select "0"
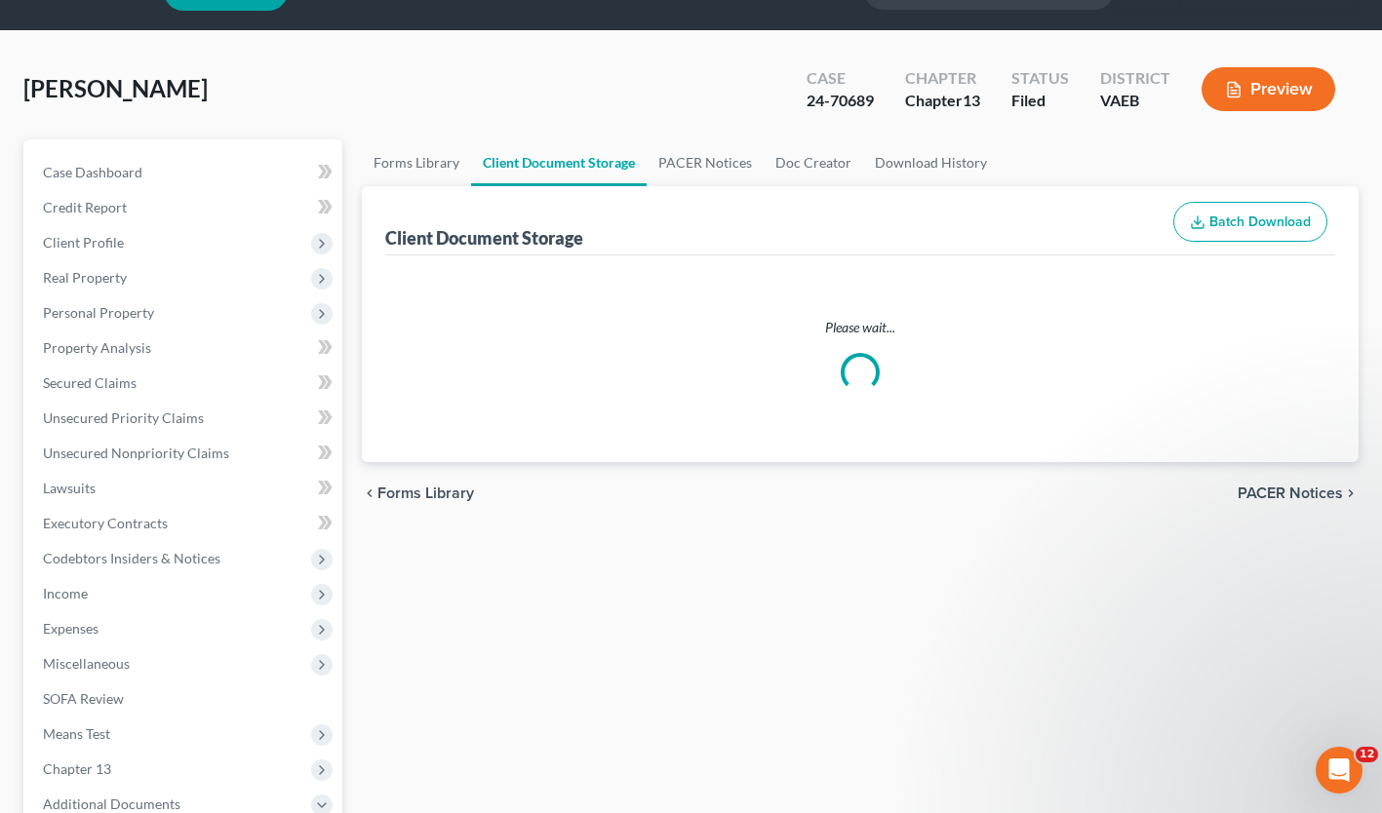
select select "0"
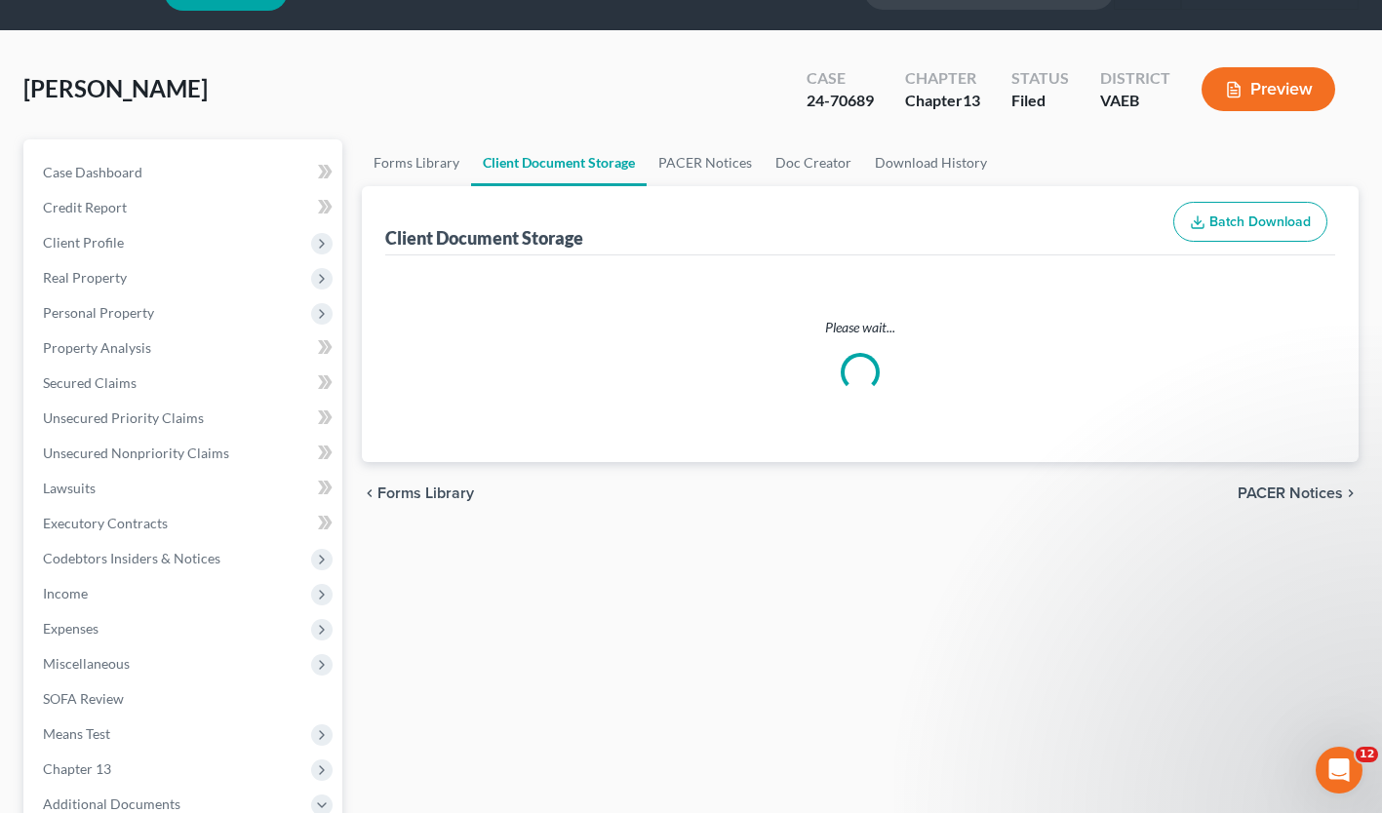
select select "0"
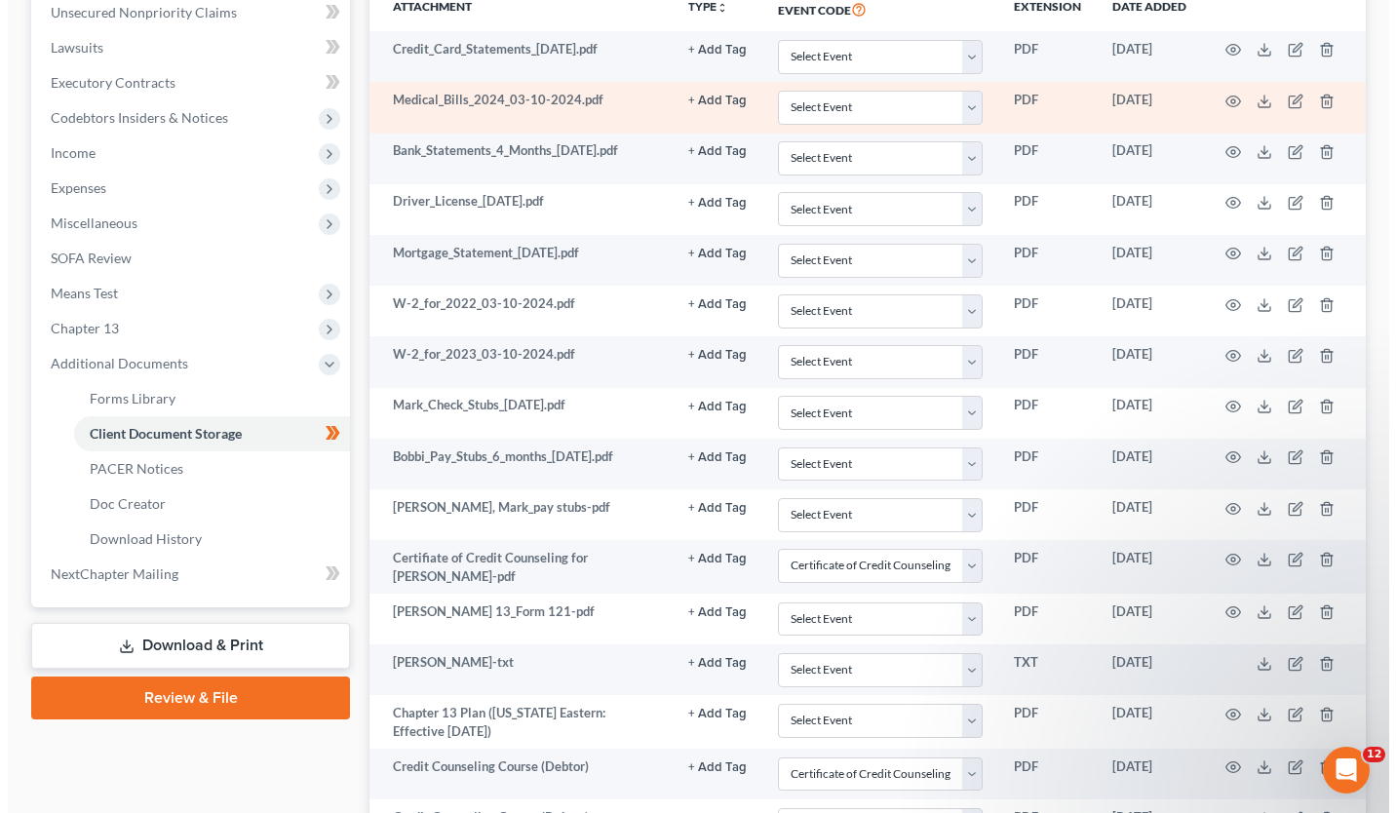
scroll to position [490, 0]
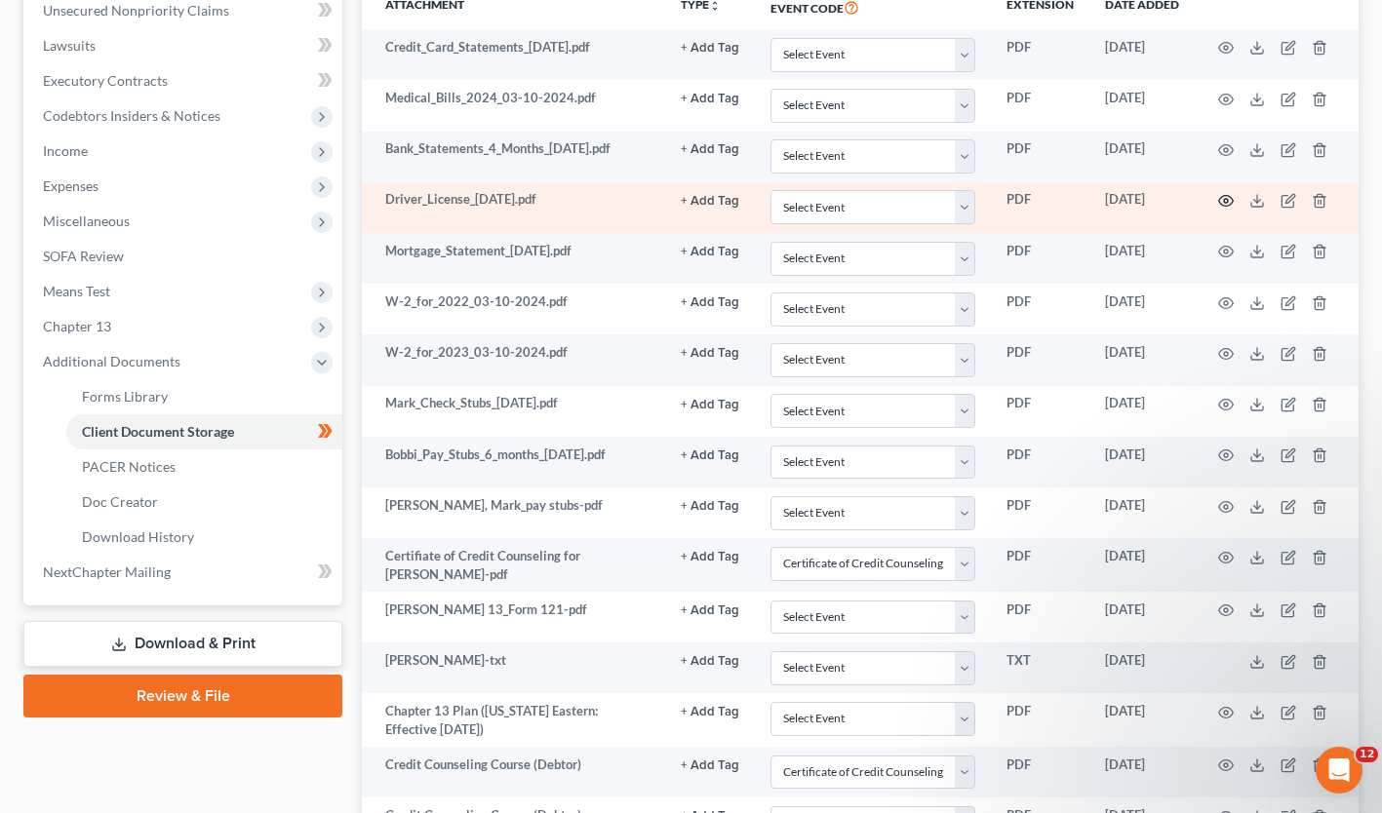
click at [1224, 199] on circle "button" at bounding box center [1226, 201] width 4 height 4
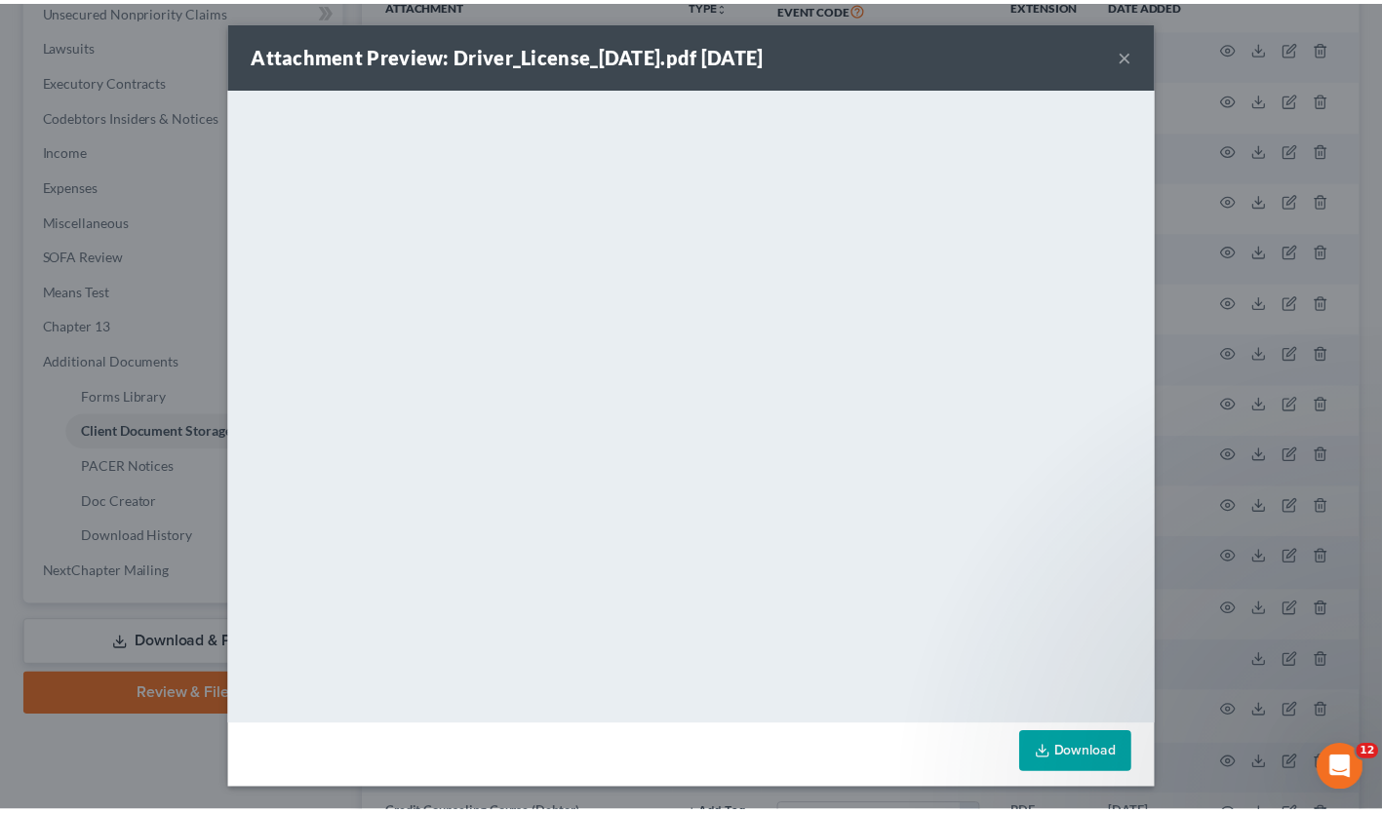
scroll to position [1, 0]
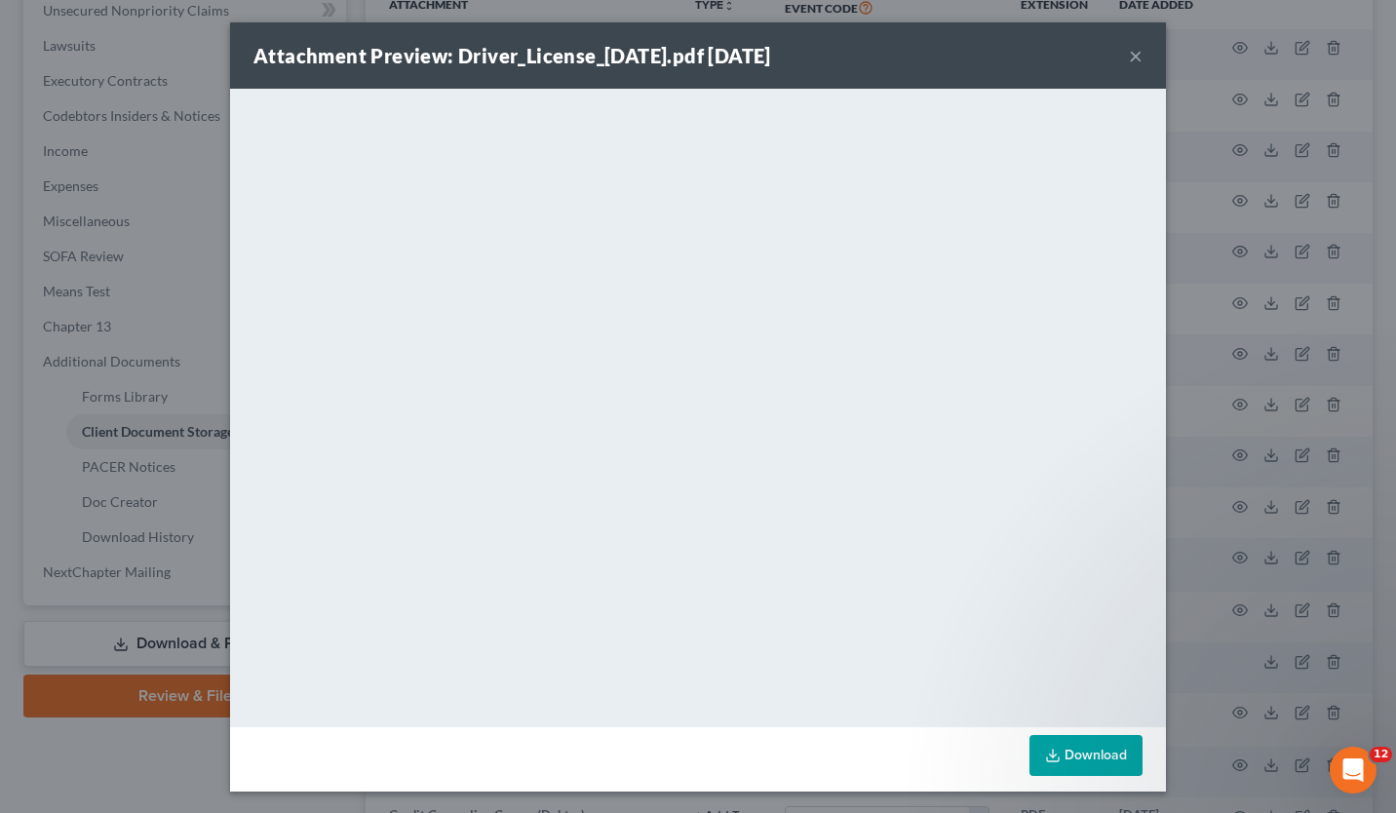
click at [1130, 66] on button "×" at bounding box center [1136, 55] width 14 height 23
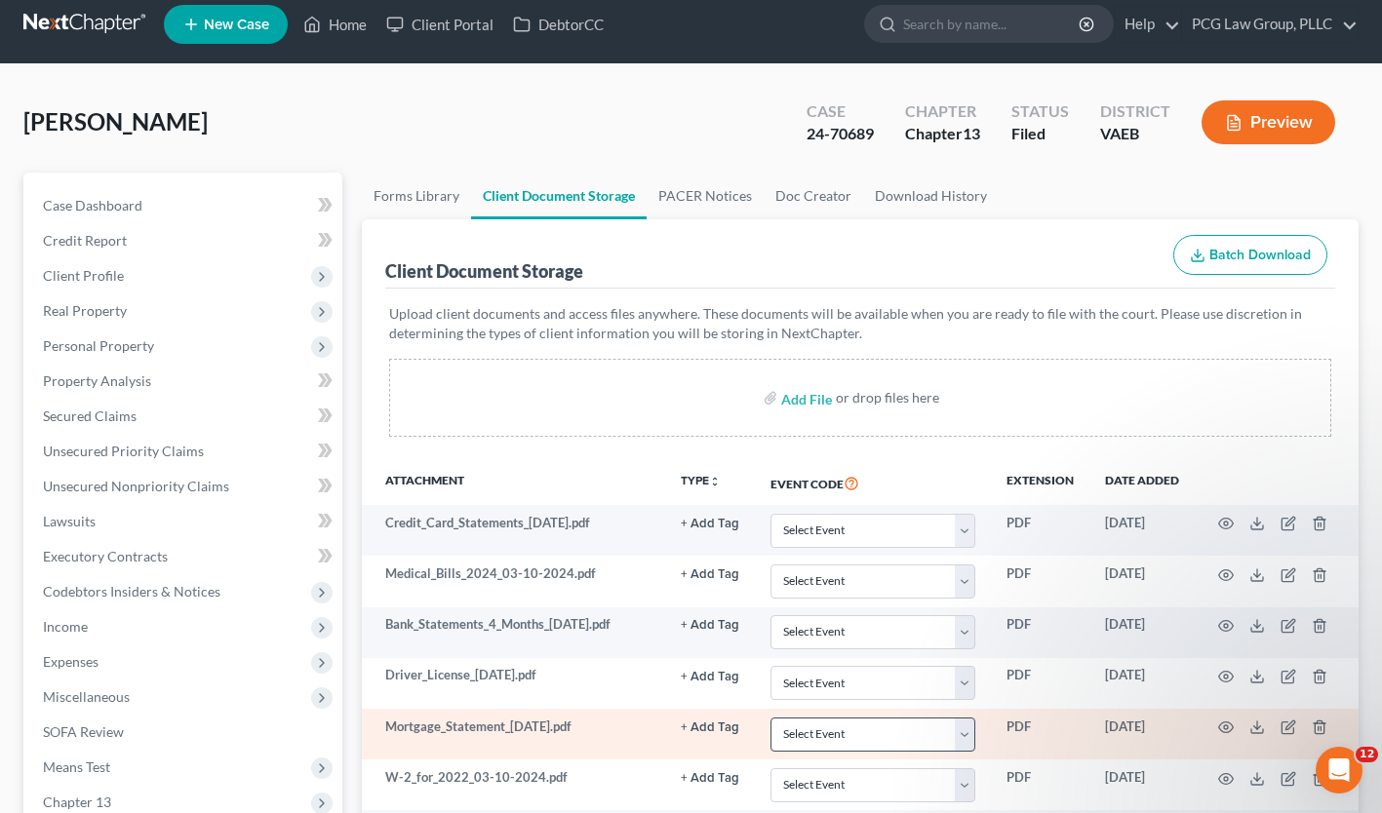
scroll to position [0, 0]
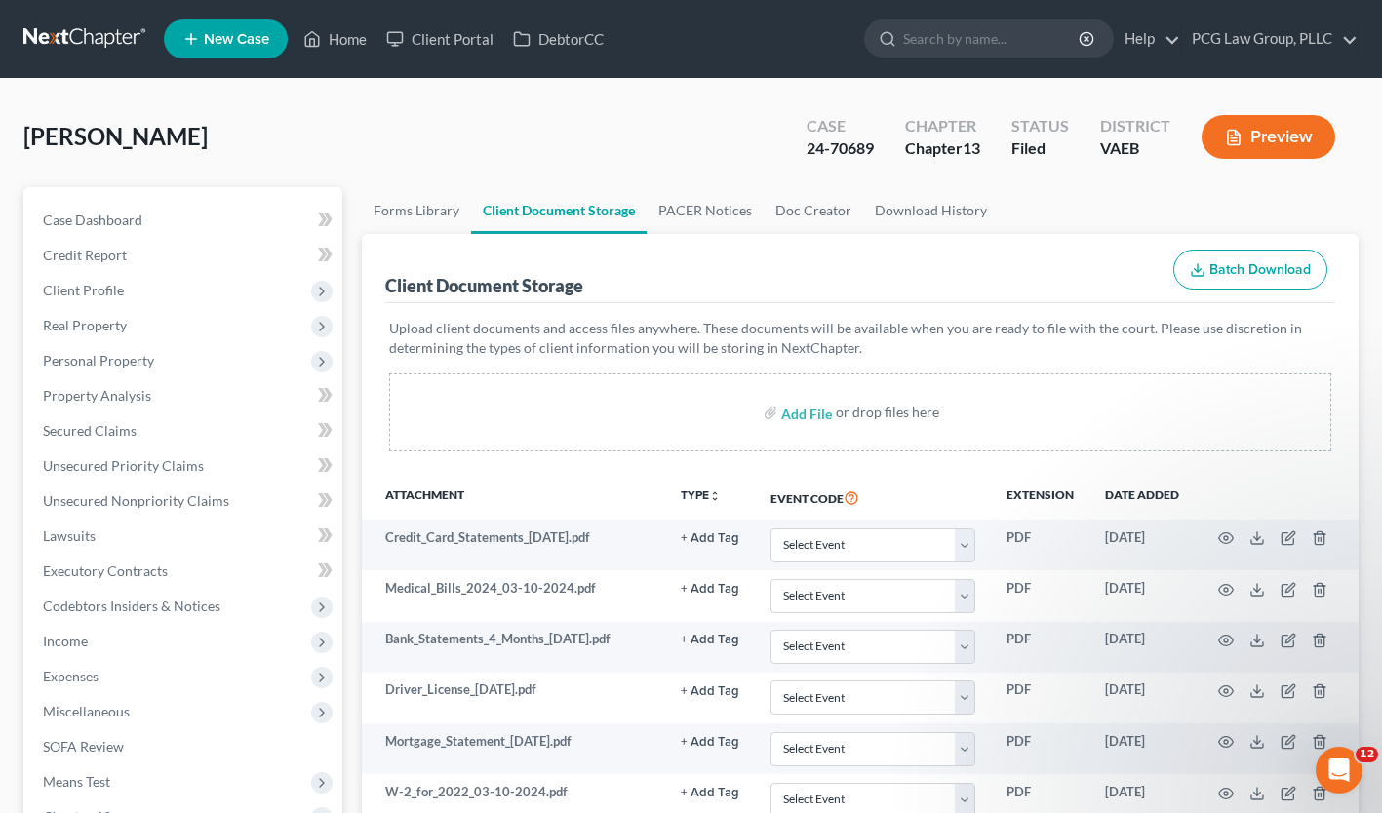
click at [868, 144] on div "24-70689" at bounding box center [839, 148] width 67 height 22
drag, startPoint x: 877, startPoint y: 147, endPoint x: 803, endPoint y: 145, distance: 73.1
click at [803, 145] on div "Case 24-70689" at bounding box center [840, 139] width 98 height 58
copy div "24-70689"
